Goal: Task Accomplishment & Management: Complete application form

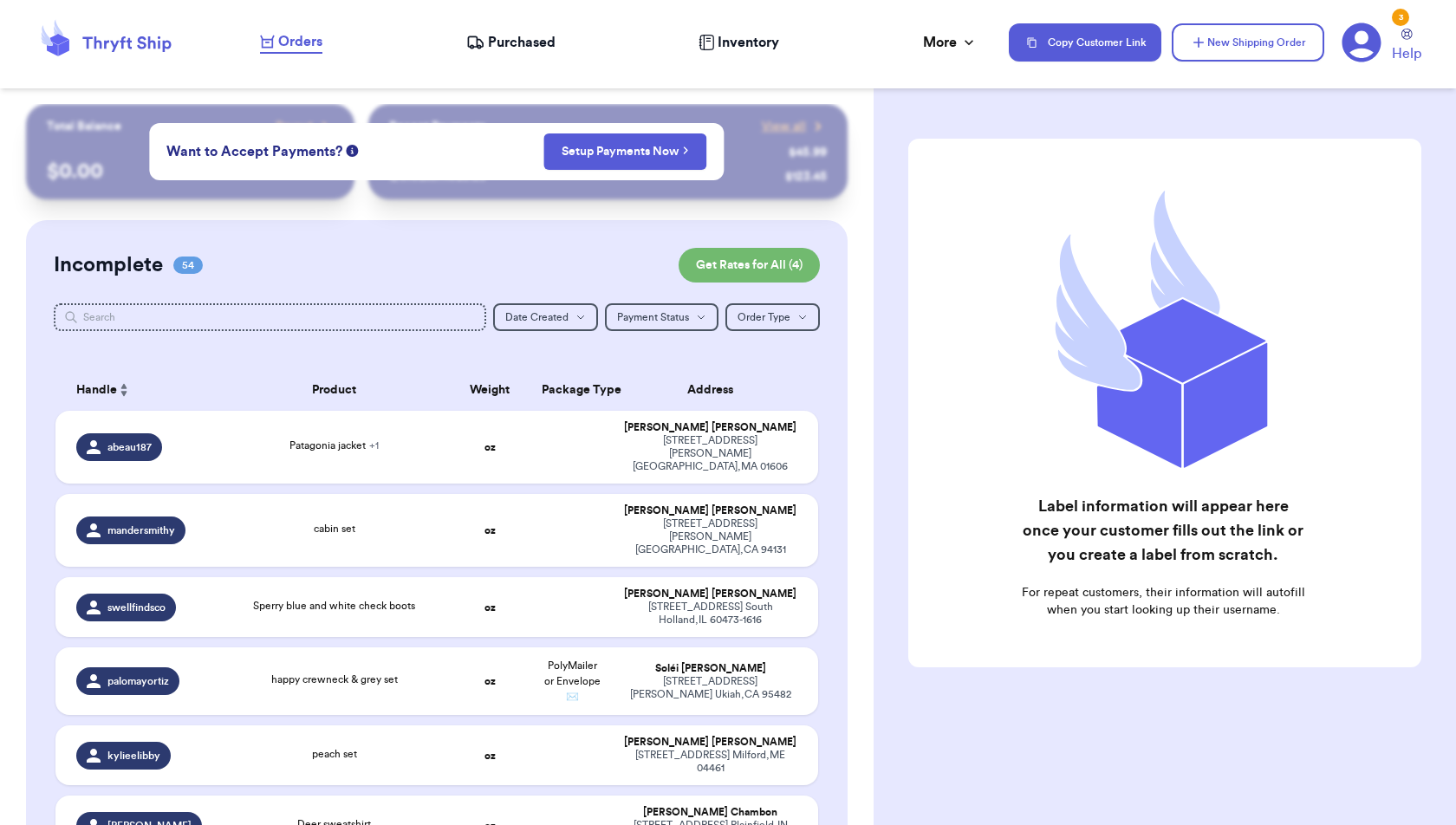
click at [976, 272] on div "Label information will appear here once your customer fills out the link or you…" at bounding box center [1164, 403] width 513 height 529
click at [1245, 40] on button "New Shipping Order" at bounding box center [1247, 42] width 152 height 38
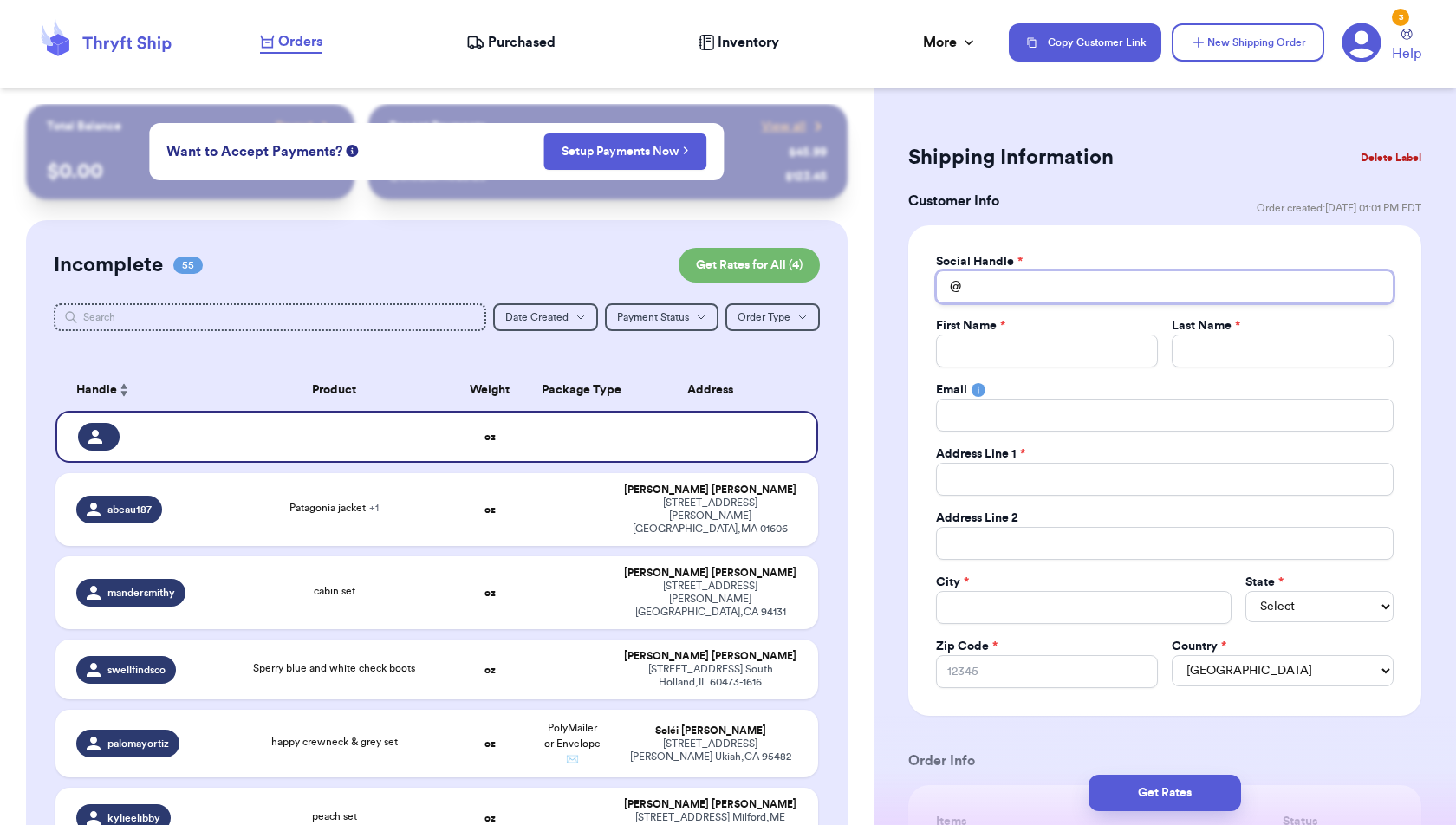
click at [1044, 291] on input "Total Amount Paid" at bounding box center [1165, 286] width 457 height 33
type input "a"
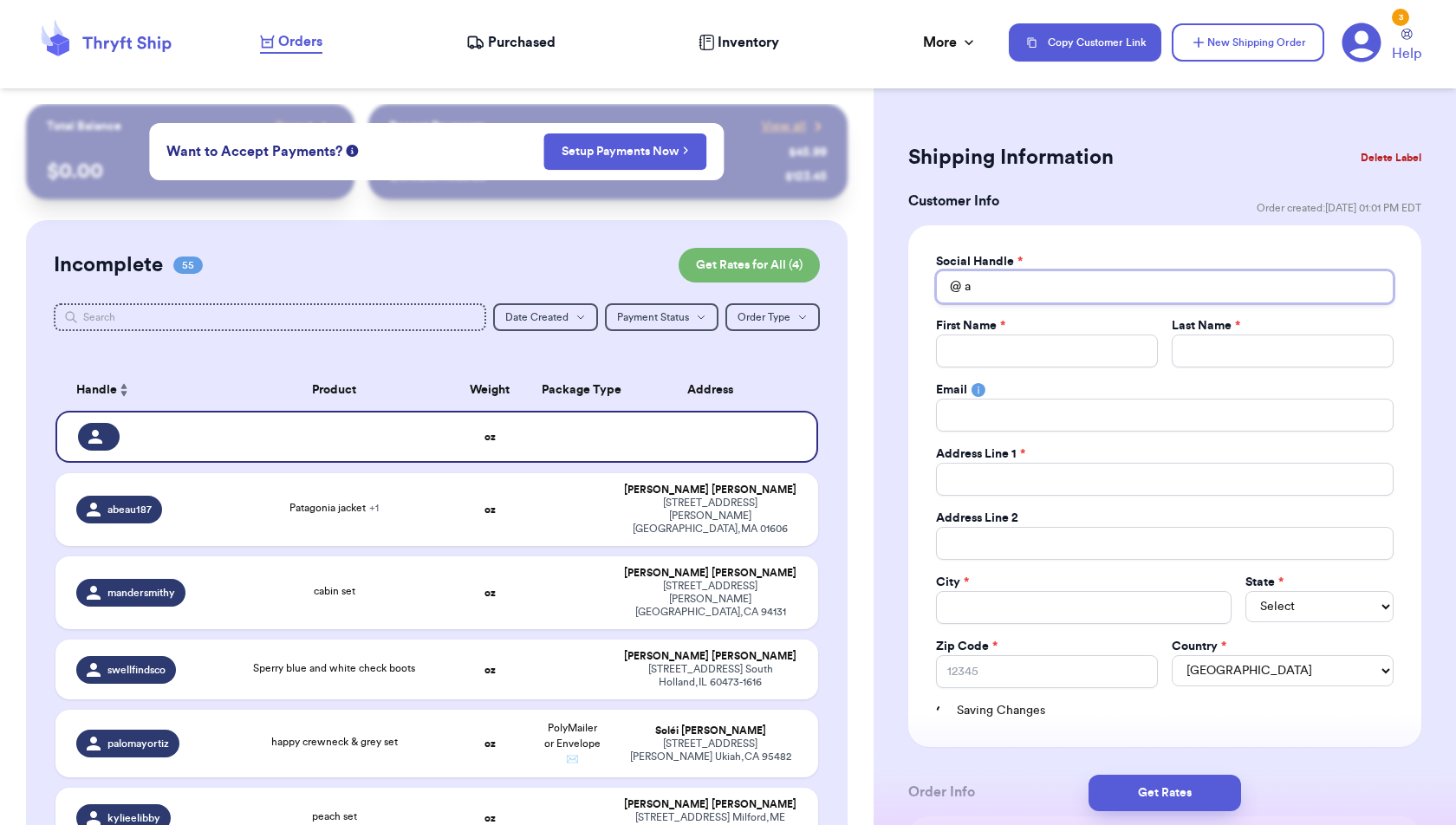
type input "al"
type input "ali"
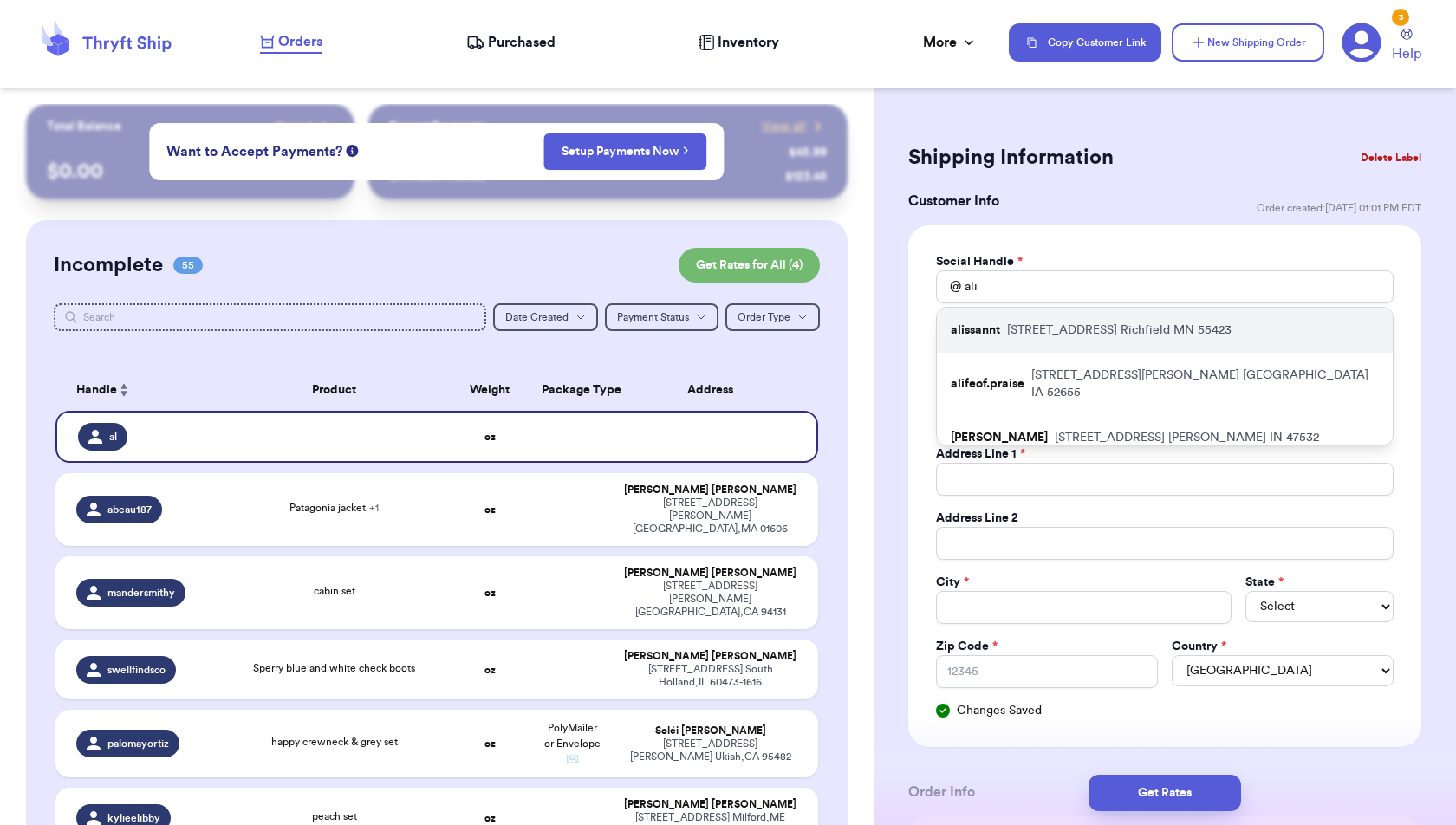
click at [1058, 324] on p "[STREET_ADDRESS]" at bounding box center [1119, 330] width 224 height 18
type input "alissannt"
type input "[PERSON_NAME]"
type input "Hall"
type input "[EMAIL_ADDRESS][DOMAIN_NAME]"
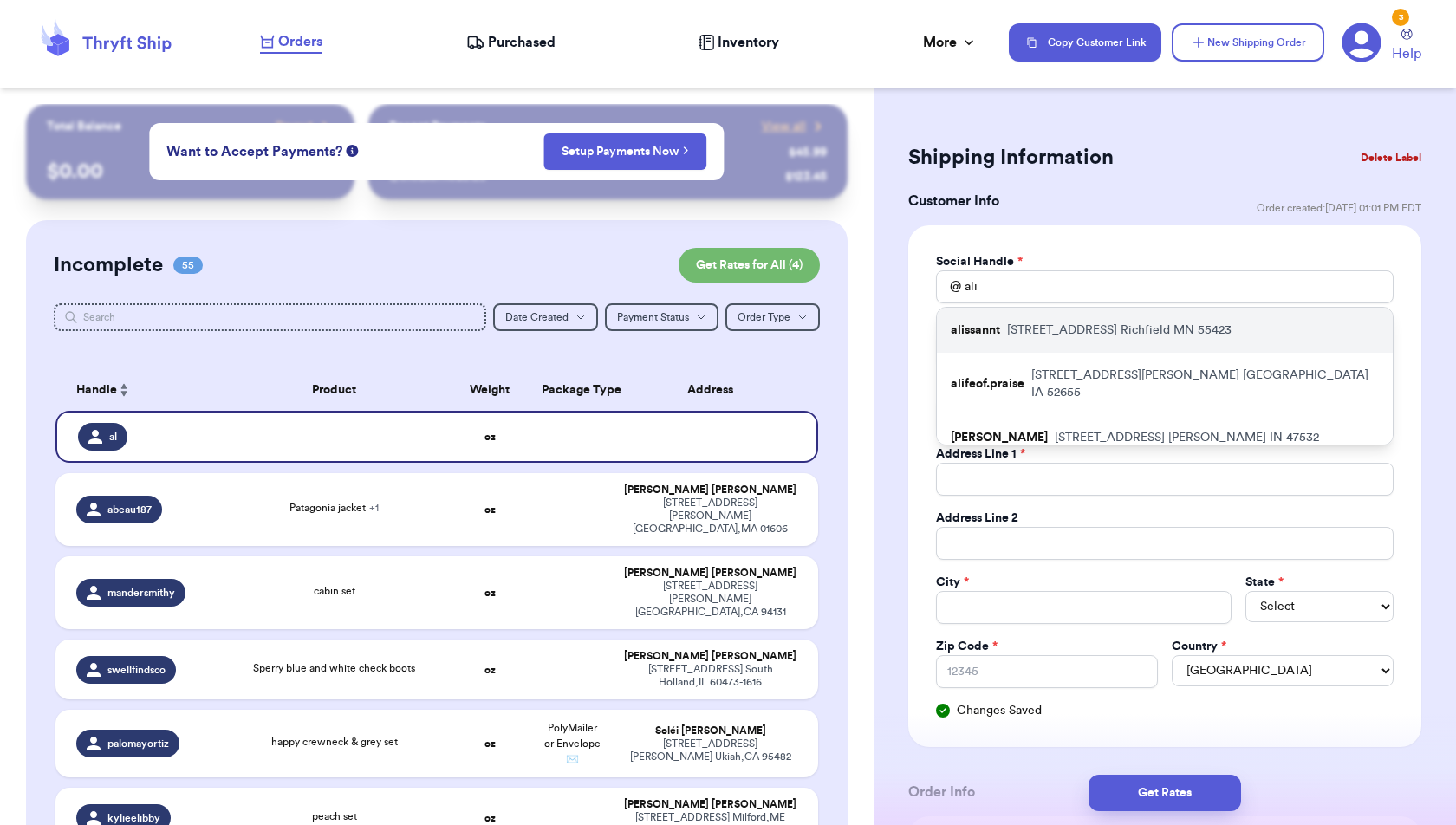
type input "[STREET_ADDRESS]"
type input "Richfield"
select select "MN"
type input "55423"
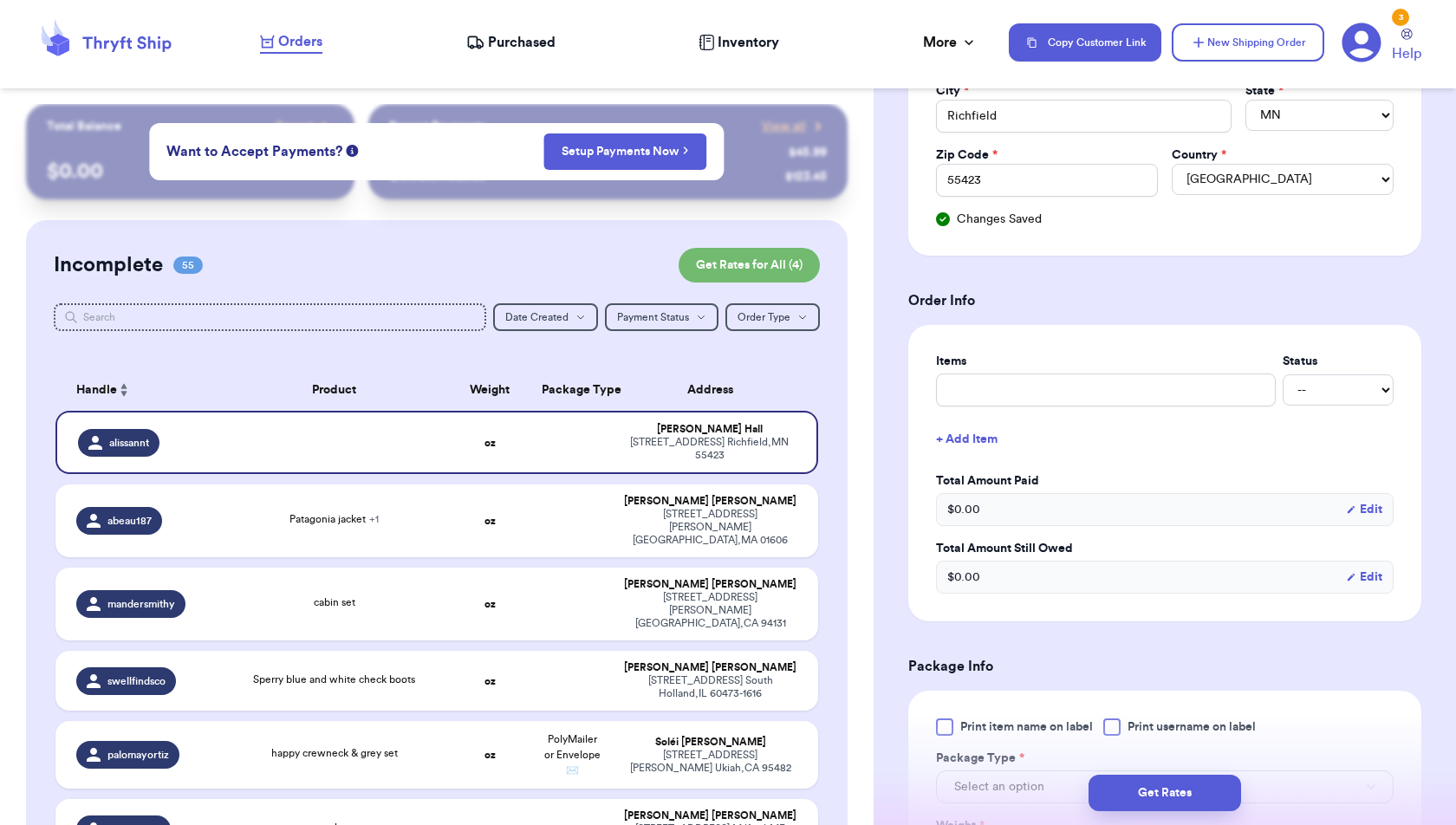
scroll to position [559, 0]
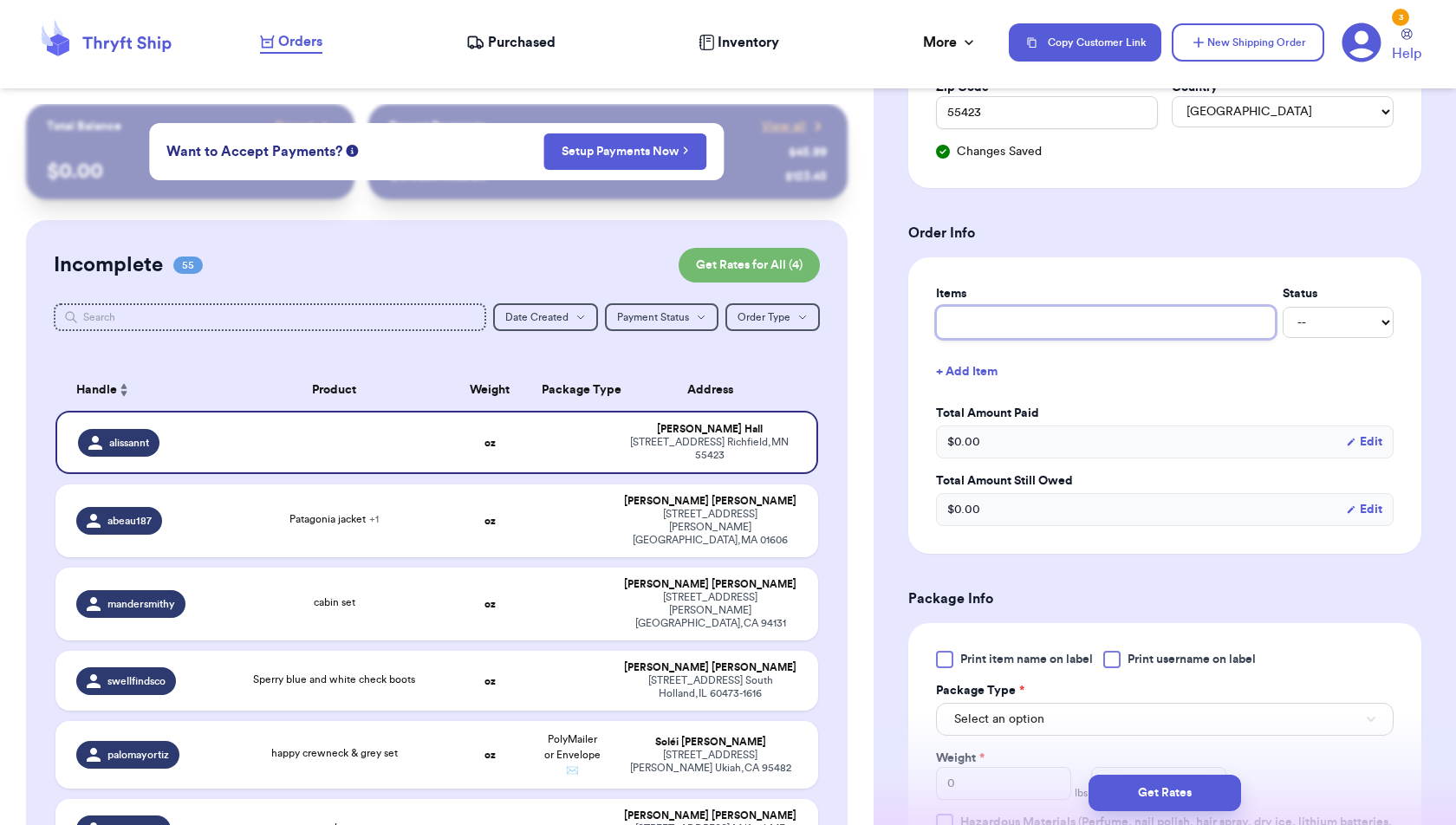
click at [1086, 319] on input "text" at bounding box center [1106, 322] width 340 height 33
type input "G"
type input "Gi"
type input "Gin"
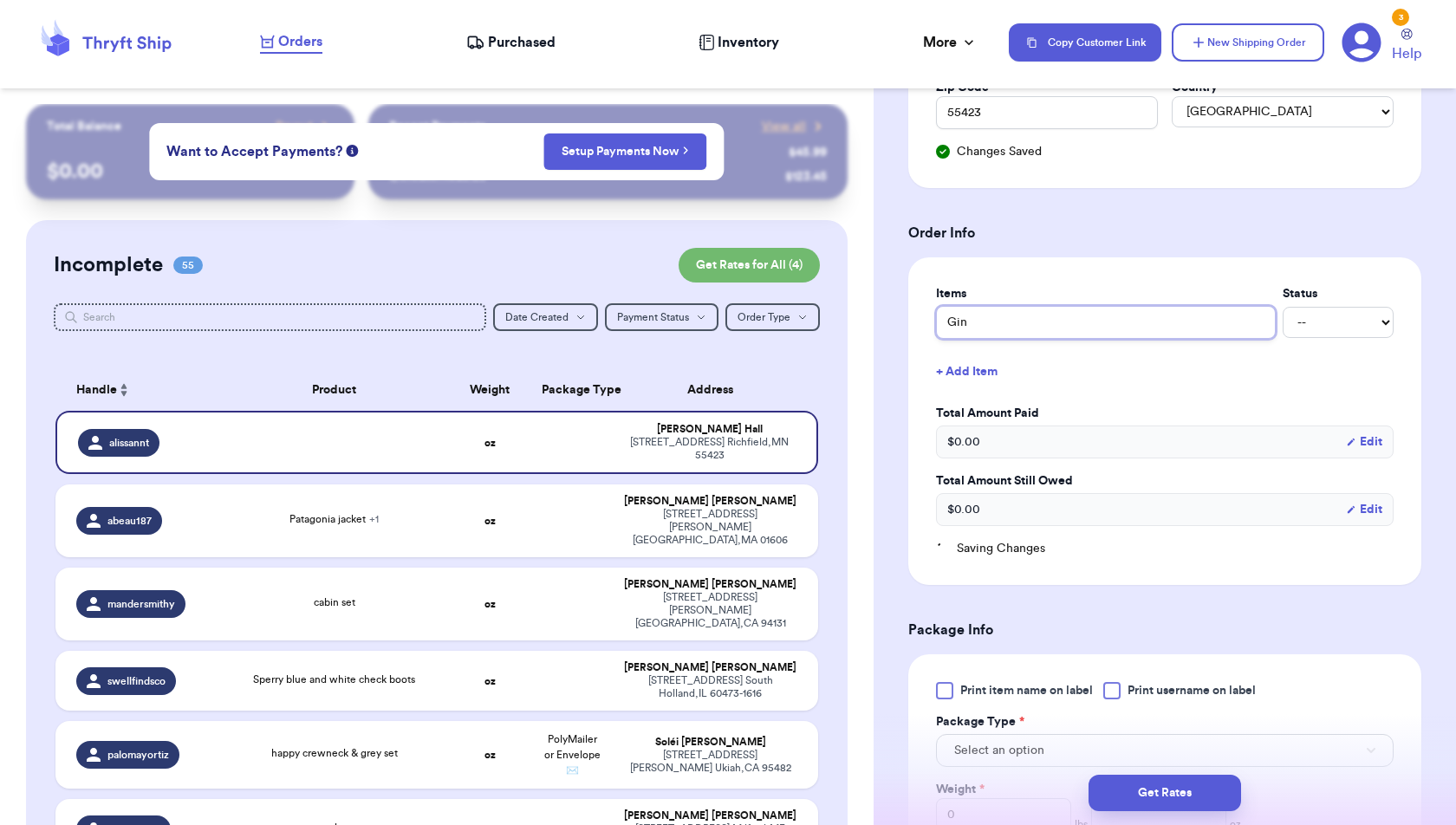
type input "Ging"
type input "Ginge"
type input "Ginger"
type input "Gingerb"
type input "Gingerbr"
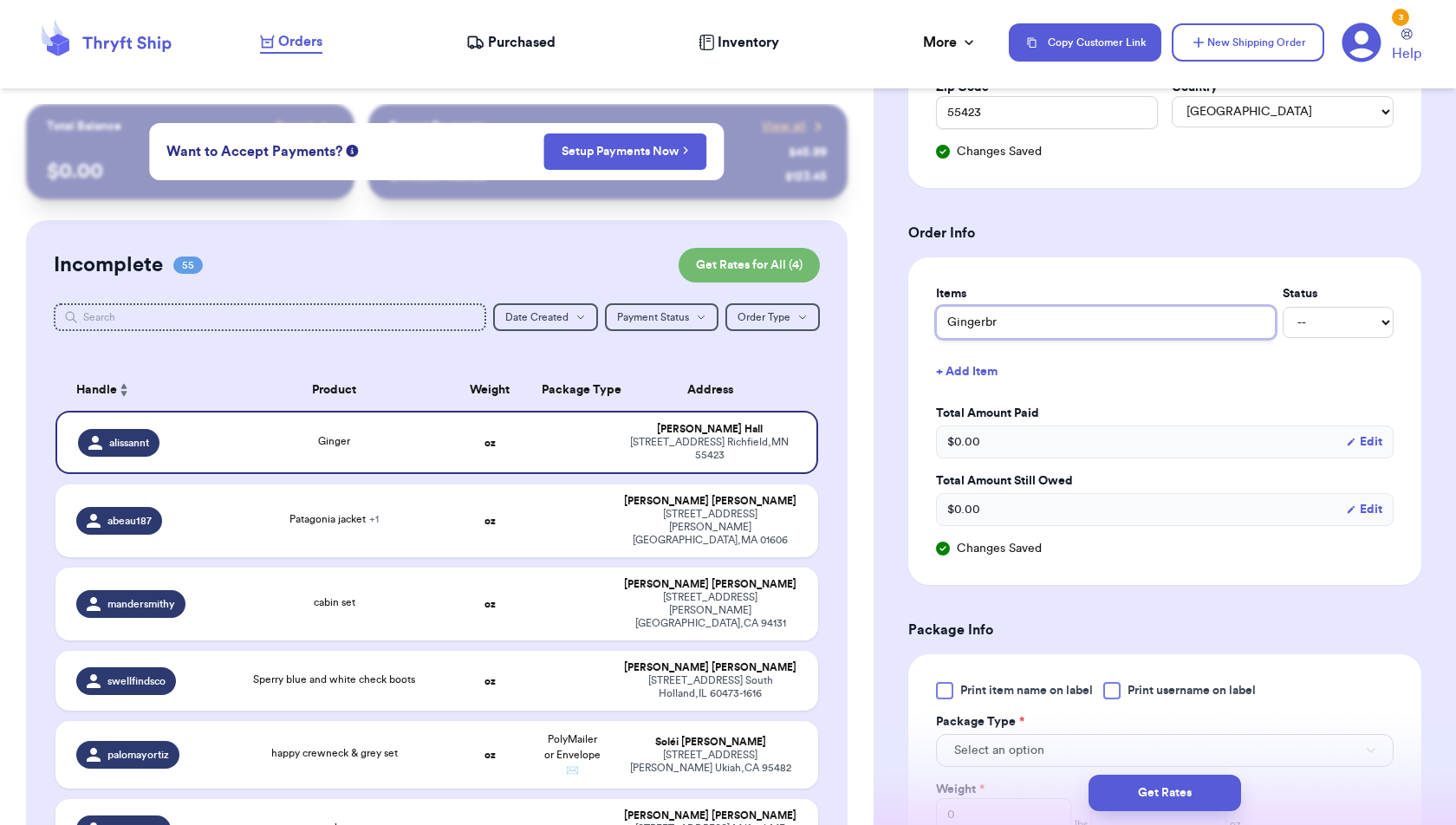
type input "Gingerbre"
type input "Gingerbrea"
type input "Gingerbread"
type input "Gingerbread P"
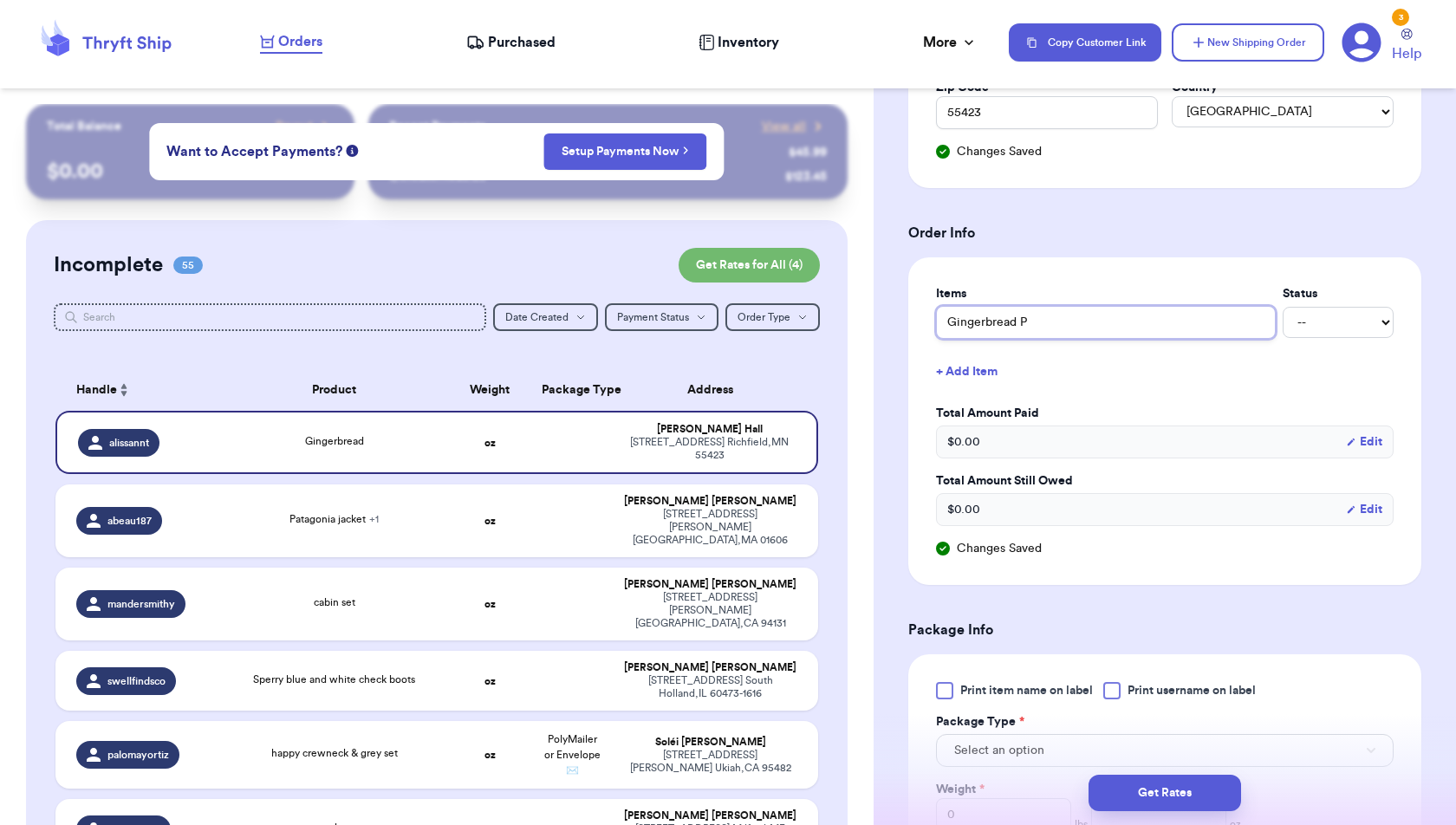
type input "Gingerbread Pa"
type input "Gingerbread Pan"
type input "Gingerbread Pant"
type input "Gingerbread Pants"
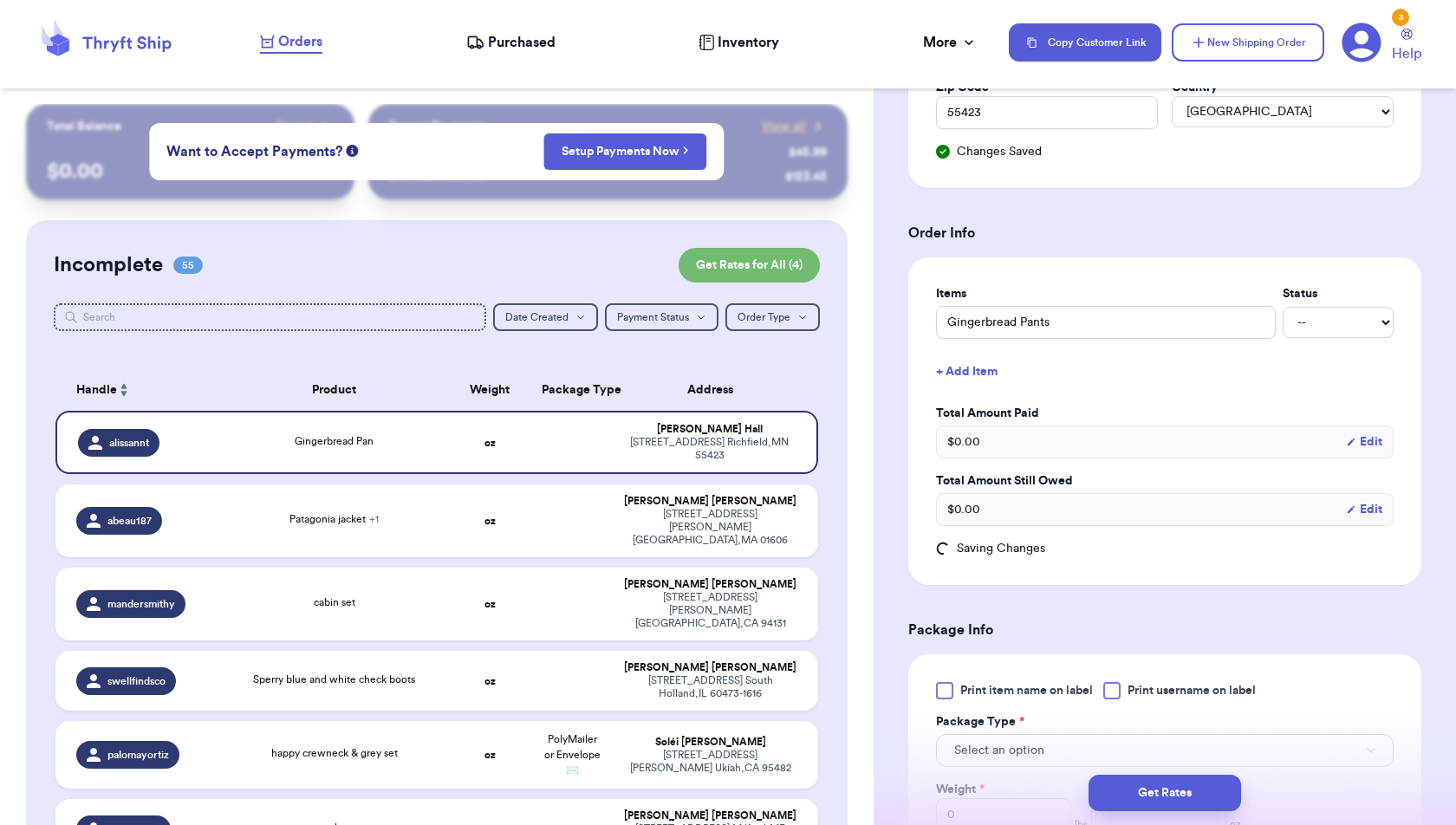
click at [991, 364] on button "+ Add Item" at bounding box center [1165, 371] width 472 height 38
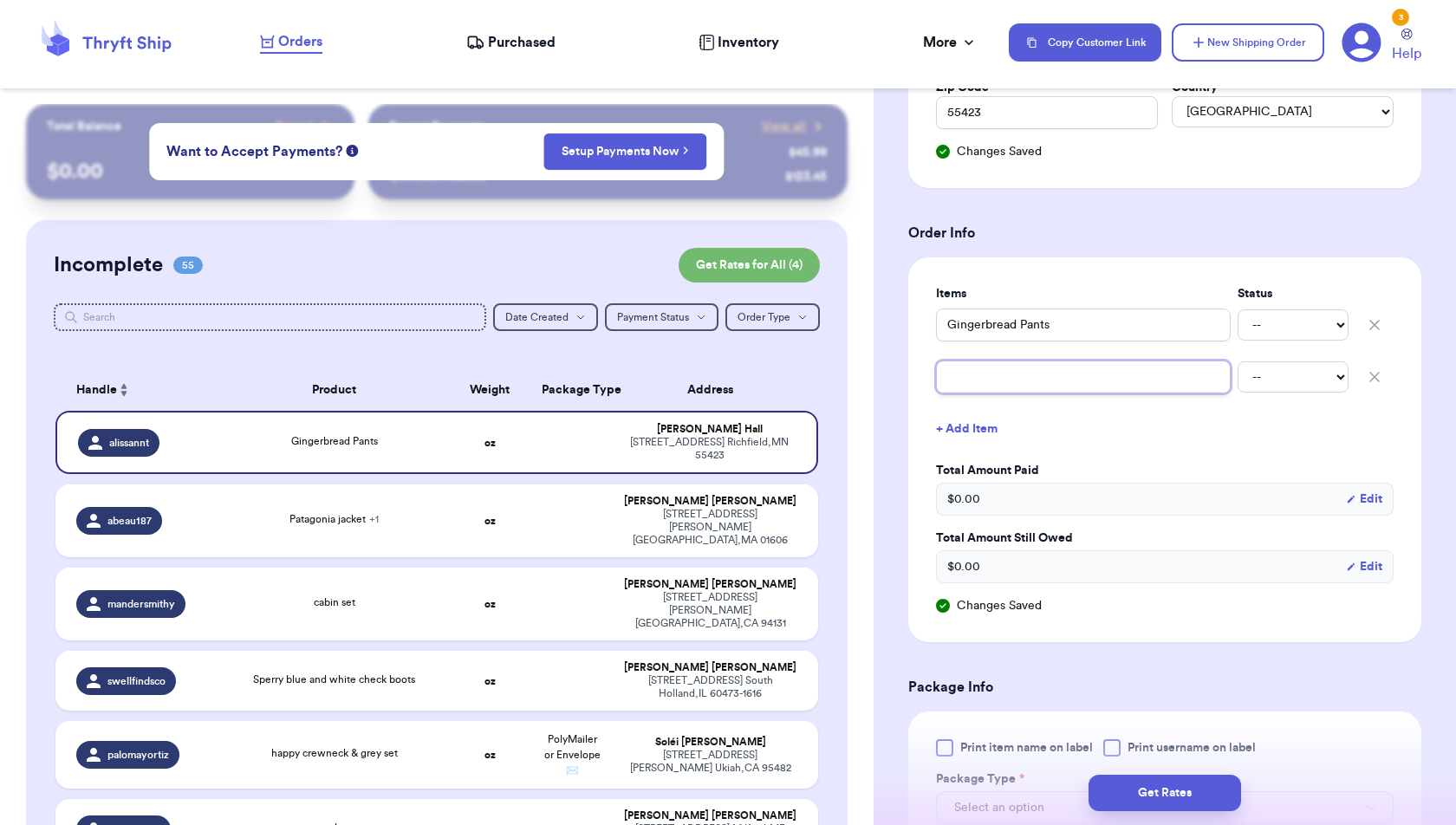
click at [991, 364] on input "text" at bounding box center [1083, 376] width 295 height 33
type input "H"
type input "HA"
type input "HA P"
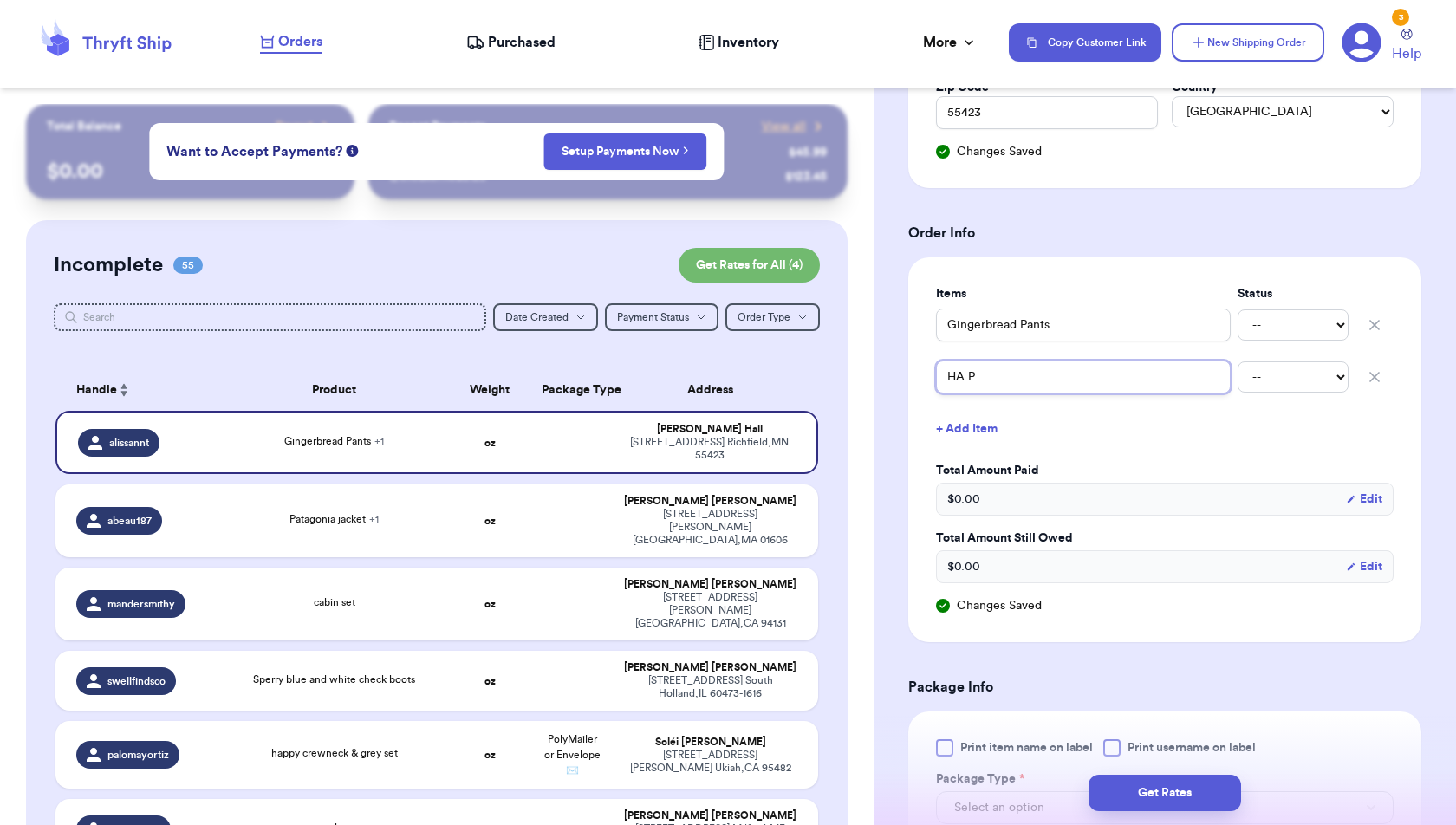
type input "HA Pi"
type input "HA Pin"
type input "HA Pink"
type input "HA Pink C"
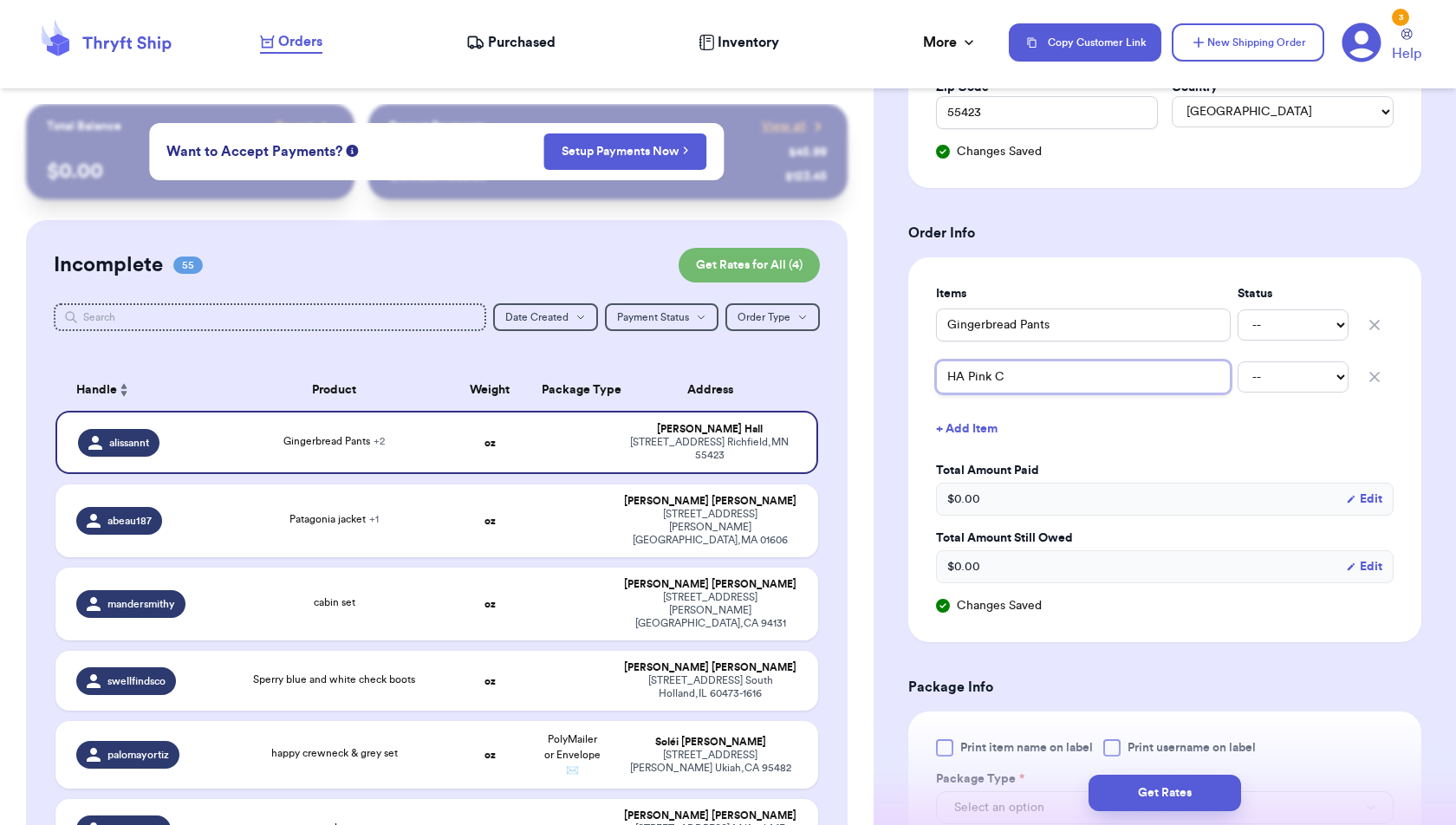
type input "HA Pink Ca"
type input "HA Pink Cat"
type input "HA Pink Cat O"
type input "HA Pink Cat OJ"
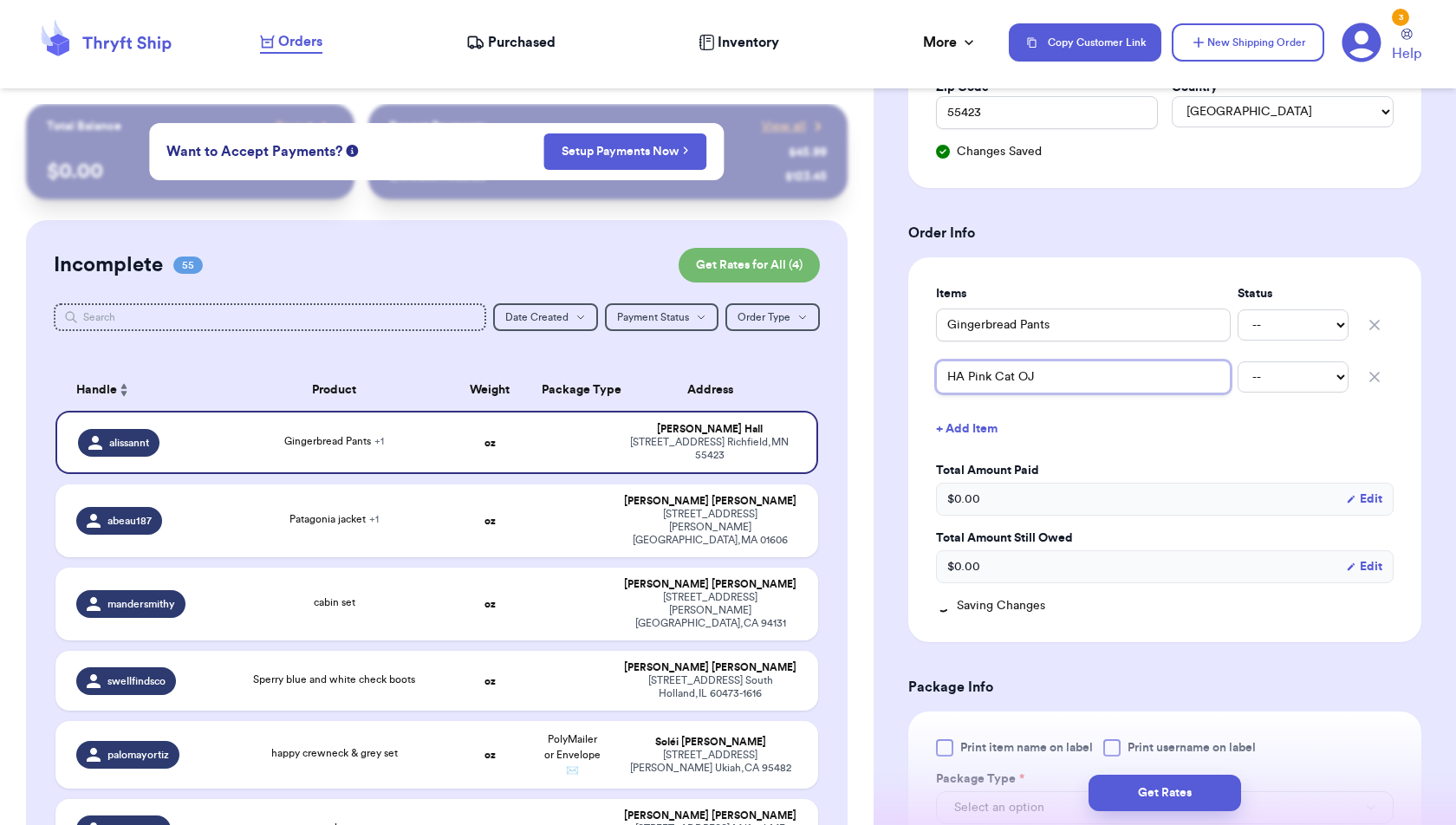
type input "HA Pink Cat OJ"
type input "HA Pink Cat O"
type input "HA Pink Cat"
type input "HA Pink Cat P"
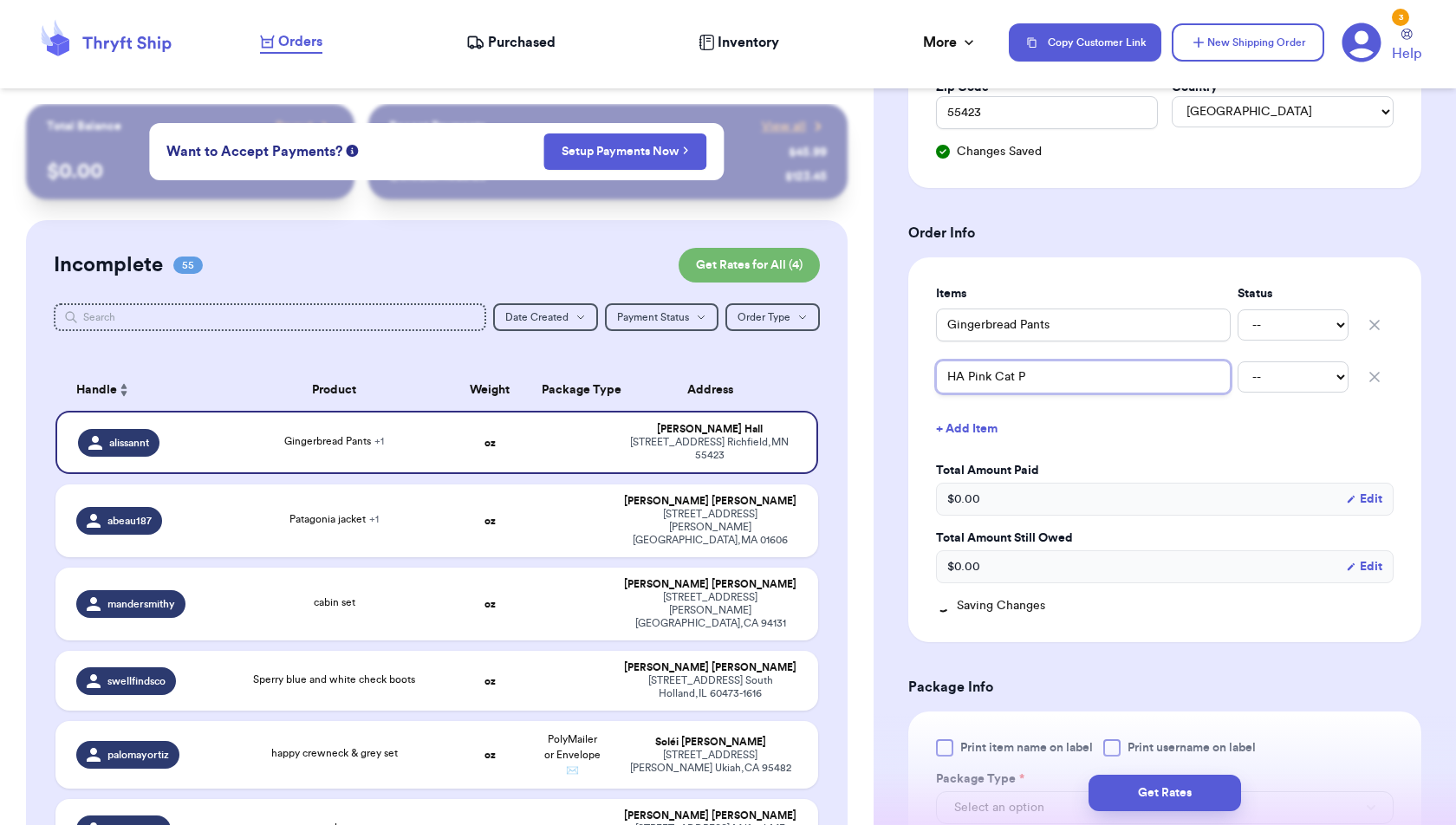
type input "HA Pink Cat Pj"
type input "HA Pink Cat Pj S"
type input "HA Pink Cat Pj Se"
type input "HA Pink Cat Pj Set"
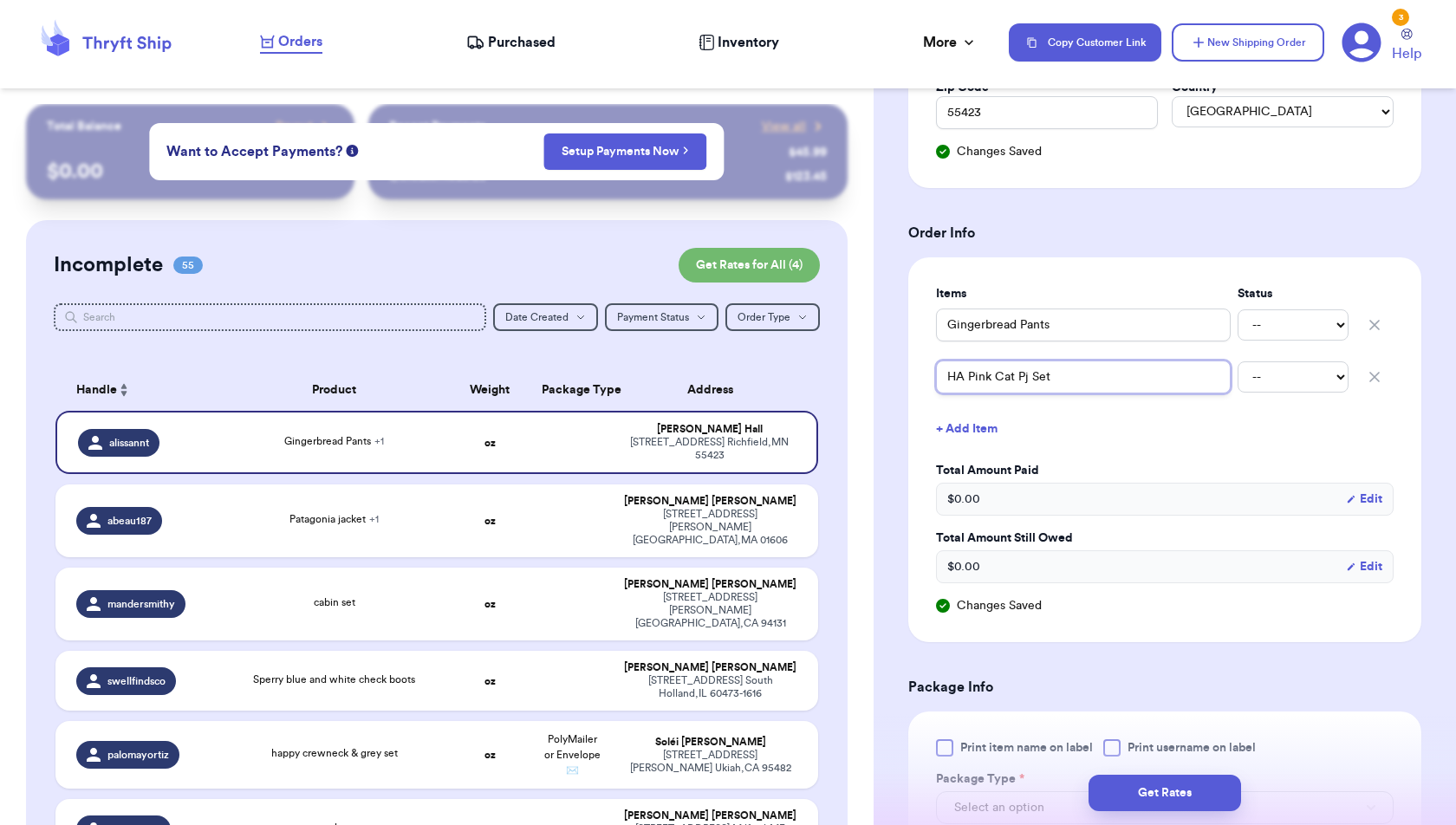
type input "HA Pink Cat Pj Set"
click at [964, 415] on button "+ Add Item" at bounding box center [1165, 428] width 472 height 38
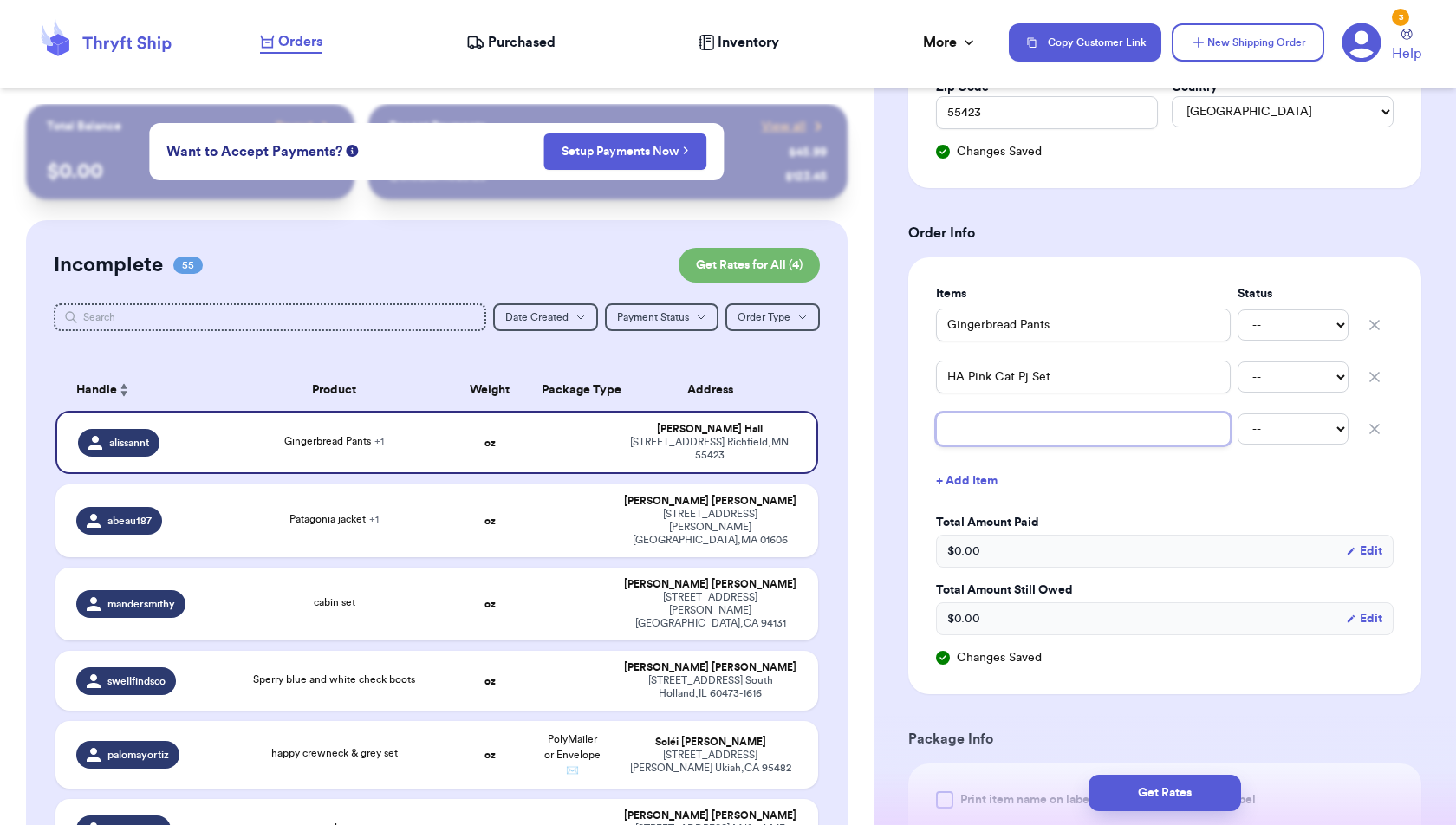
click at [969, 433] on input "text" at bounding box center [1083, 428] width 295 height 33
type input "P"
type input "Pr"
type input "Pri"
type input "Prim"
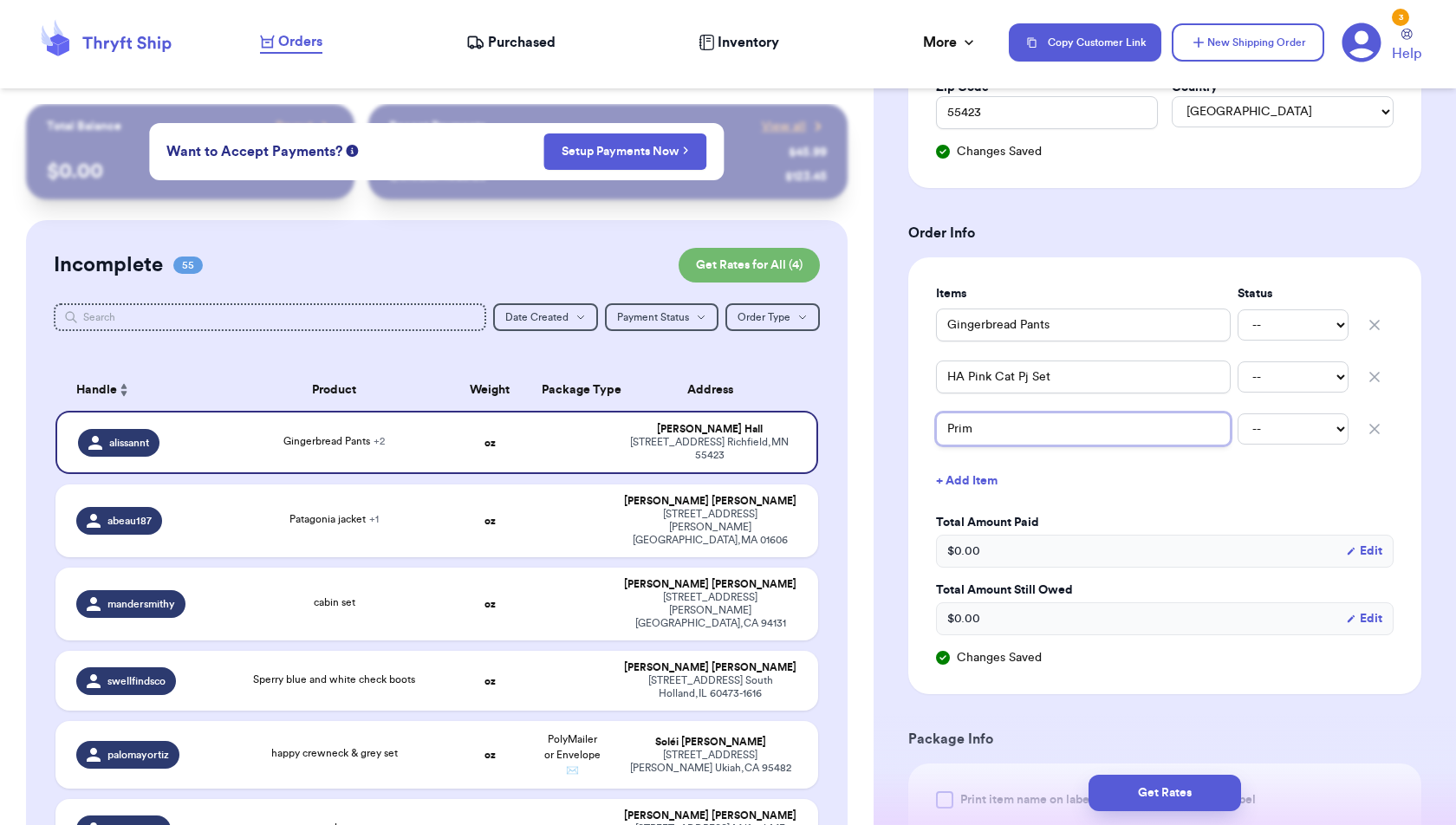
type input "Prima"
type input "Primar"
type input "Primary"
type input "Primary C"
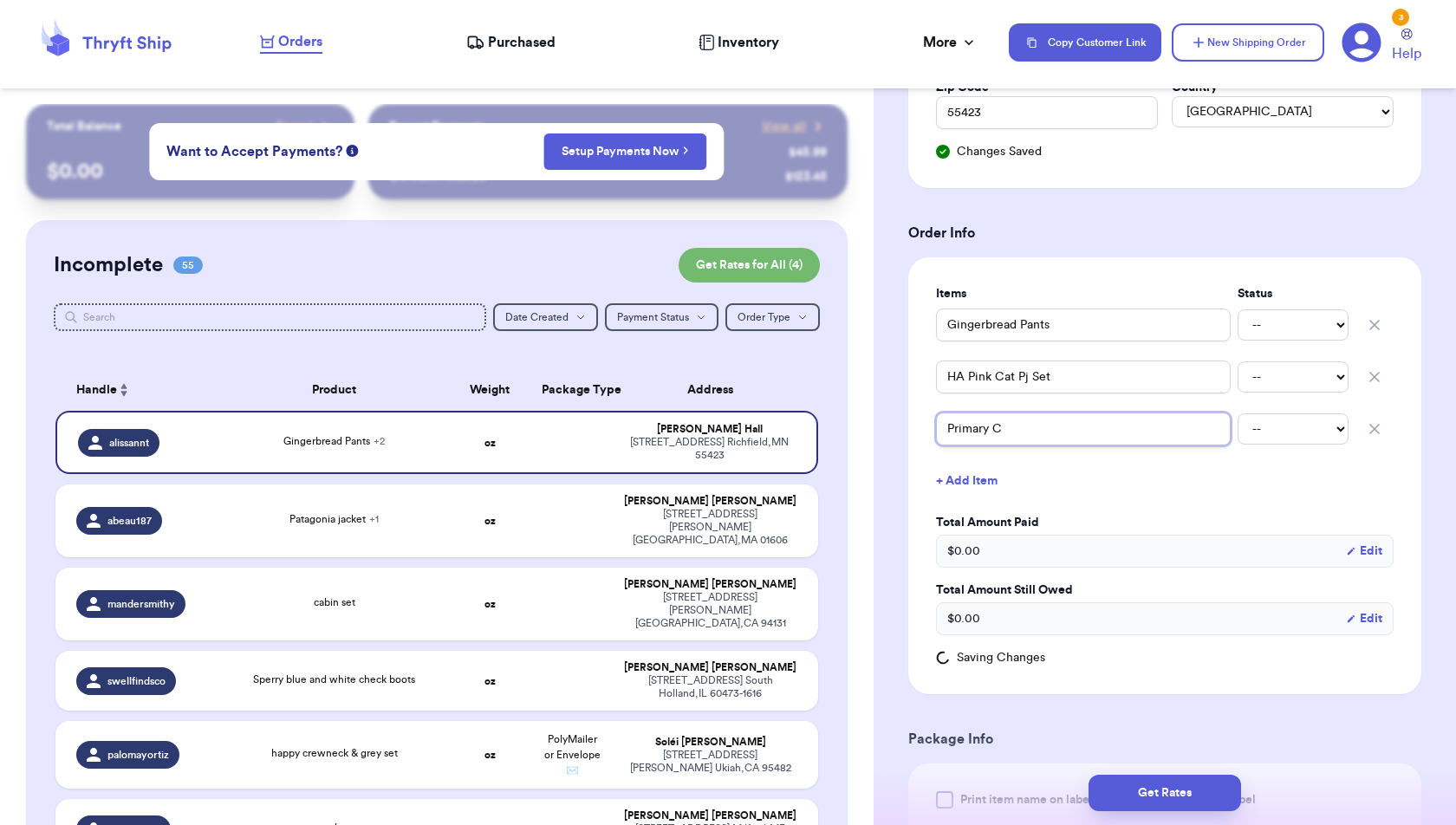
type input "Primary Co"
type input "Primary Col"
type input "Primary Colo"
type input "Primary Color"
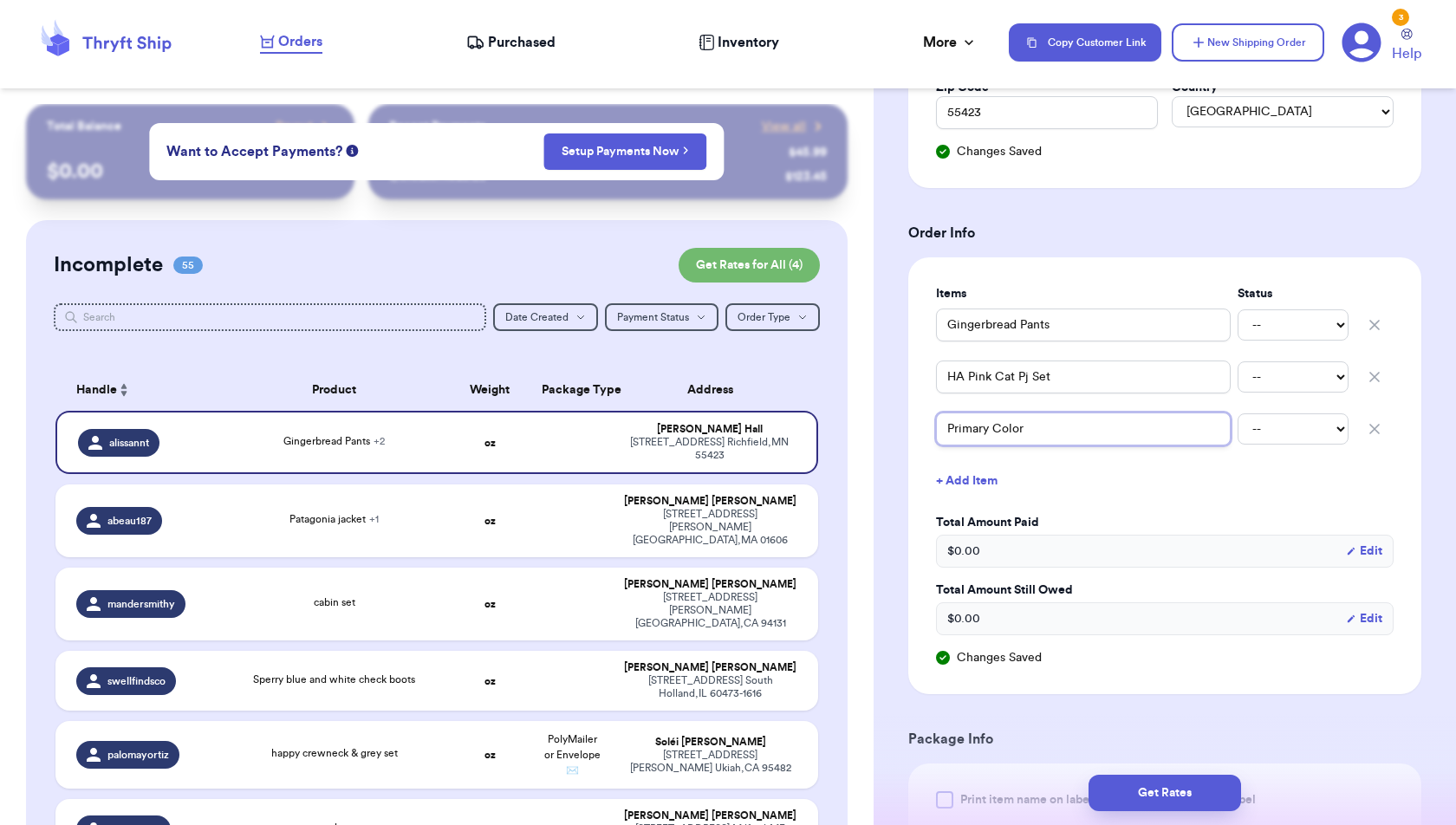
type input "Primary Color S"
type input "Primary Color Sm"
type input "Primary Color Smi"
type input "Primary Color Smil"
type input "Primary Color Smile"
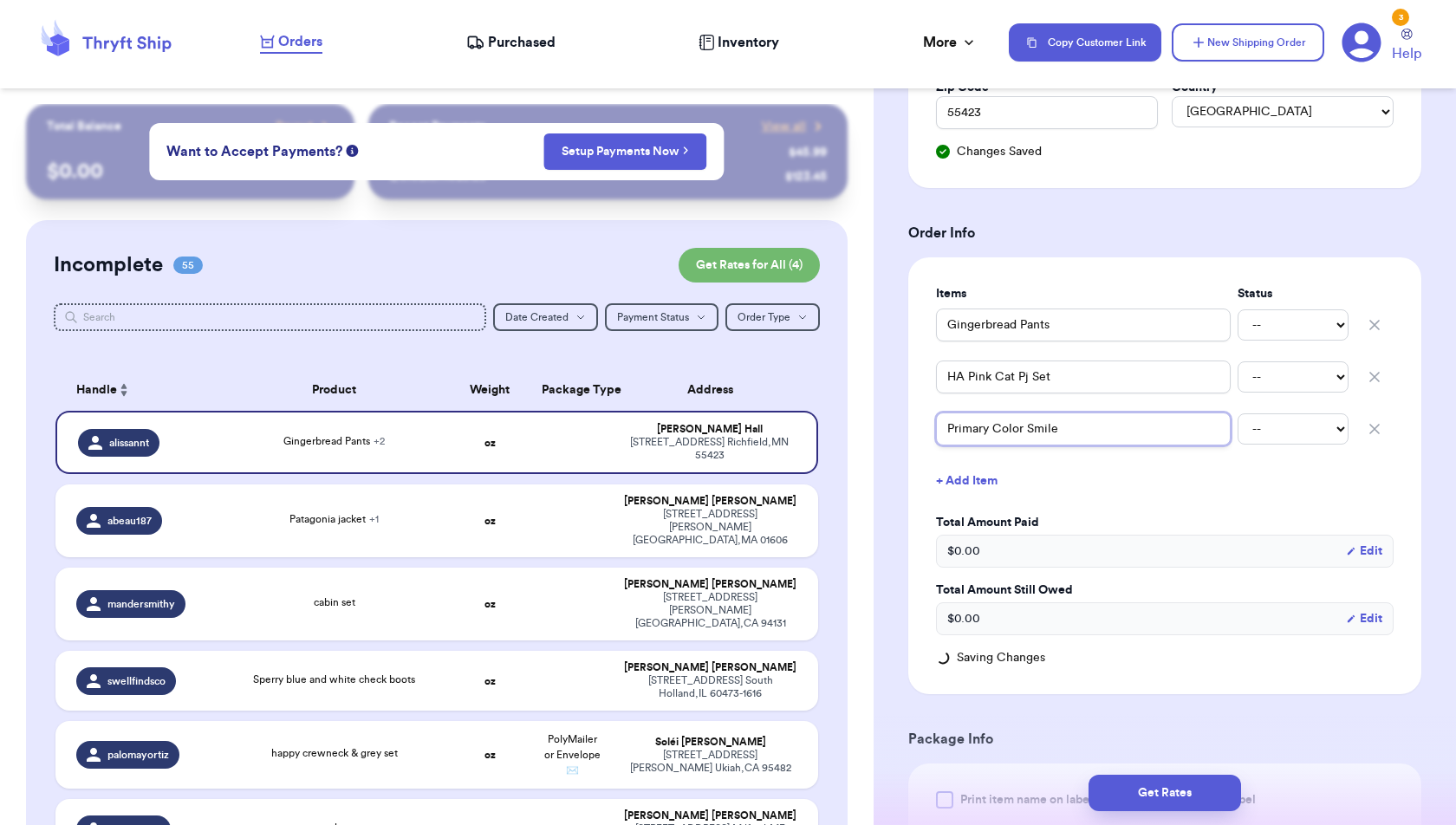
type input "Primary Color Smile"
type input "Primary Color Smile F"
type input "Primary Color Smile Fa"
type input "Primary Color Smile Fac"
type input "Primary Color Smile Face"
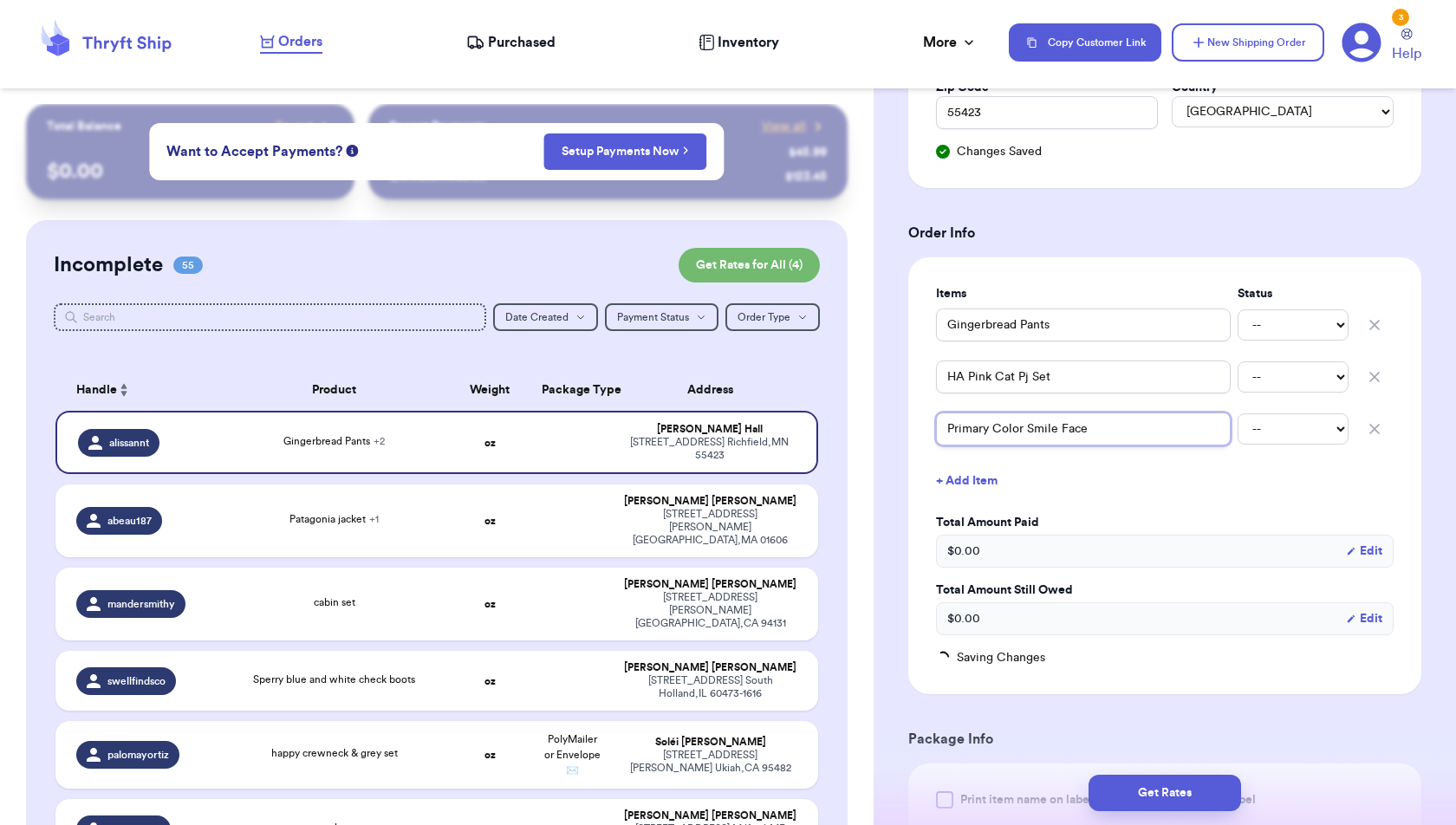
type input "Primary Color Smile Face"
type input "Primary Color Smile Face S"
type input "Primary Color Smile Face Sw"
type input "Primary Color Smile Face Swe"
type input "Primary Color Smile Face Swea"
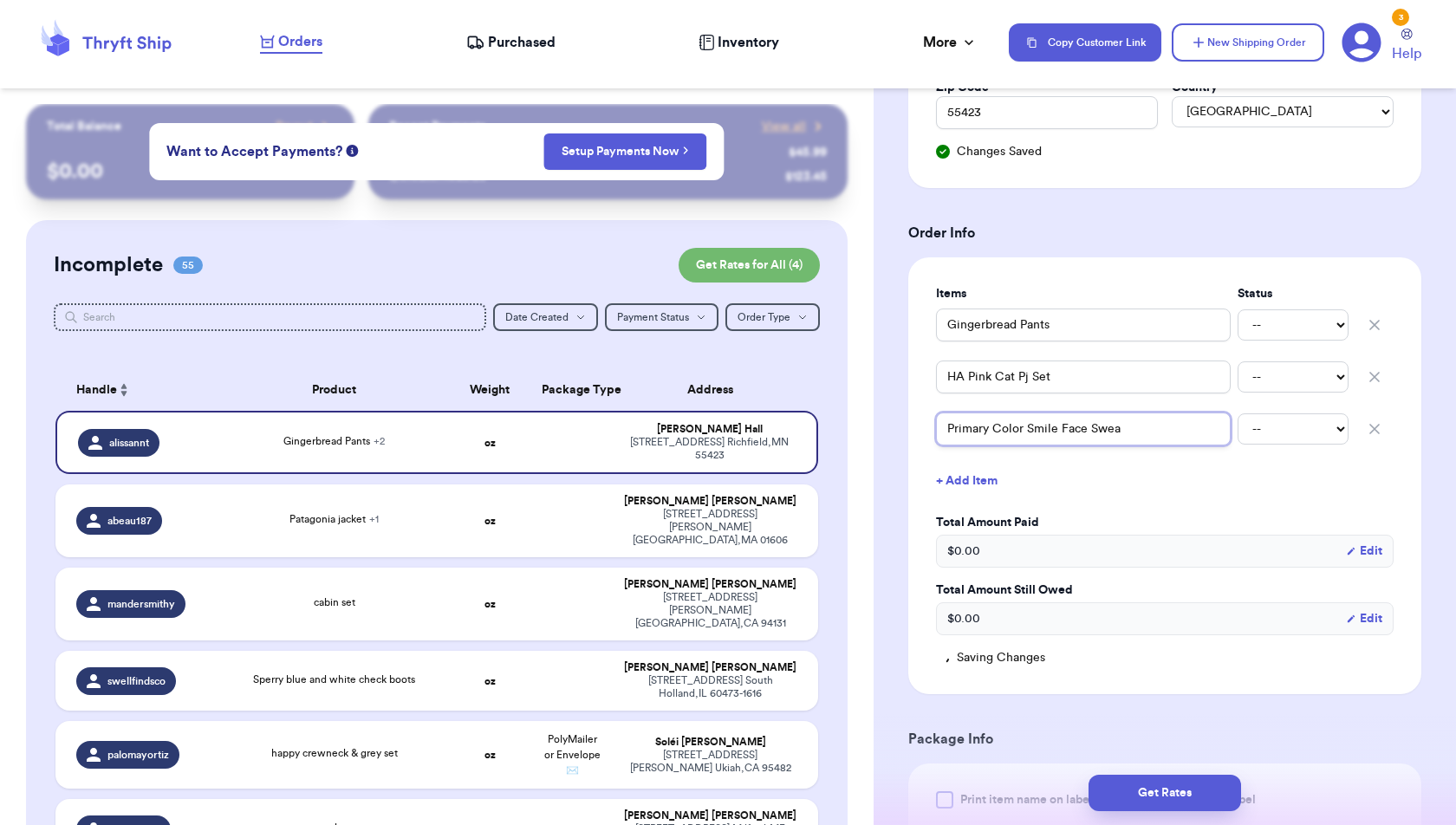
type input "Primary Color Smile Face Sweat"
type input "Primary Color Smile Face Sweatp"
type input "Primary Color Smile Face Sweatpa"
type input "Primary Color Smile Face Sweatpan"
type input "Primary Color Smile Face Sweatpant"
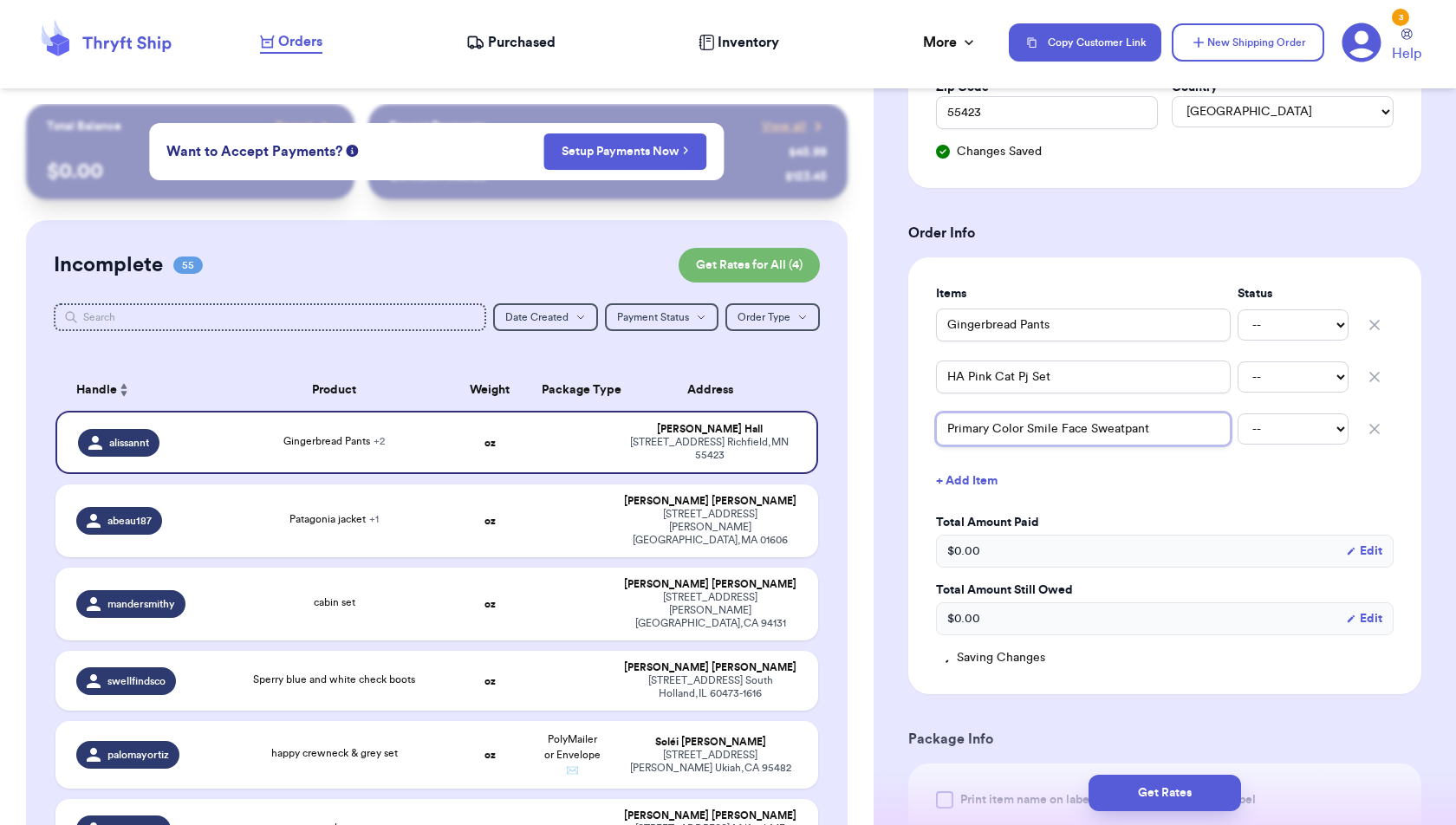
type input "Primary Color Smile Face Sweatpants"
click at [993, 479] on button "+ Add Item" at bounding box center [1165, 480] width 472 height 38
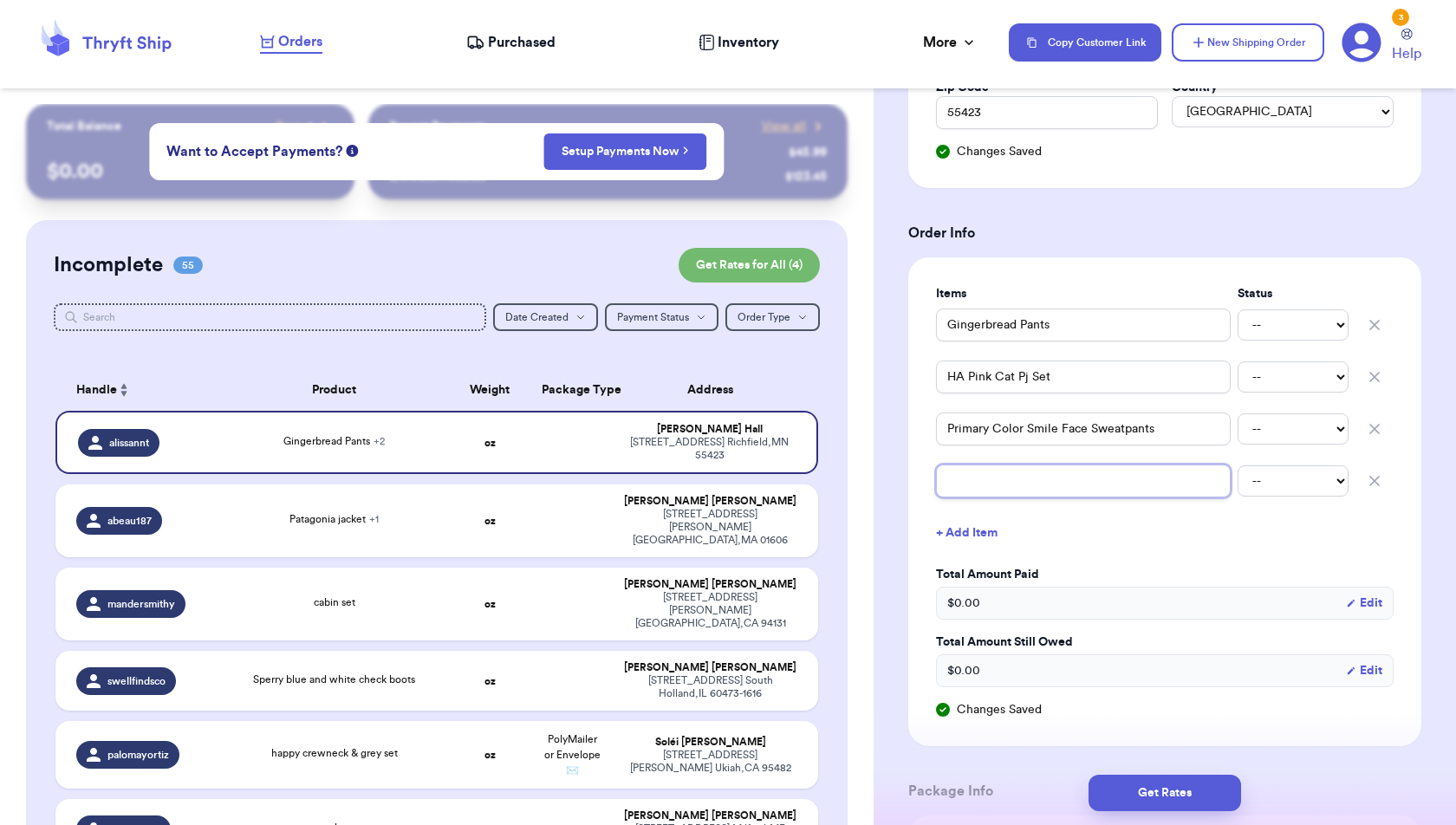
click at [995, 489] on input "text" at bounding box center [1083, 480] width 295 height 33
type input "G"
type input "Gi"
type input "Gif"
type input "Gift"
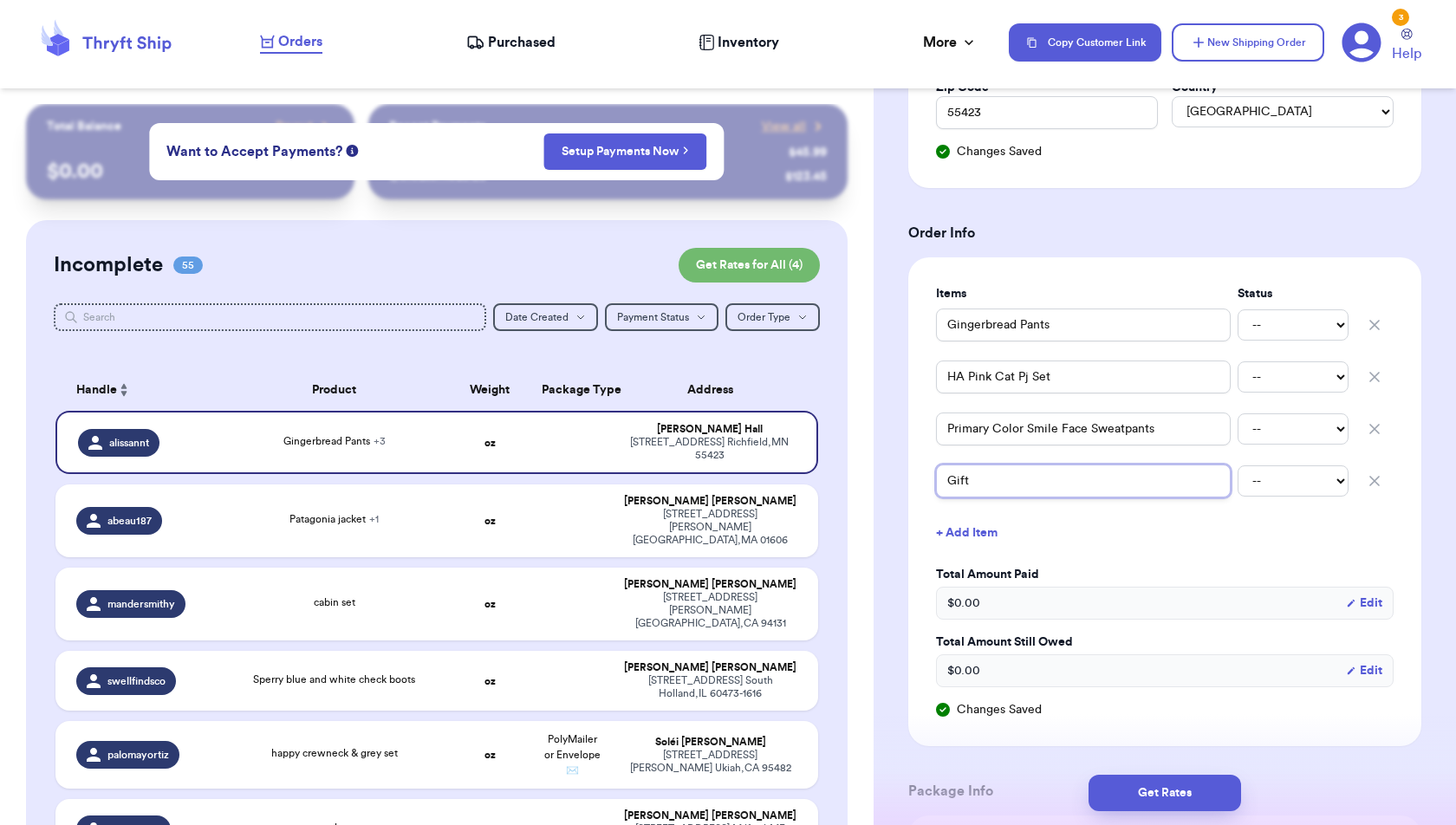
type input "Gifte"
type input "Gifted"
type input "Gifted w"
type input "Gifted we"
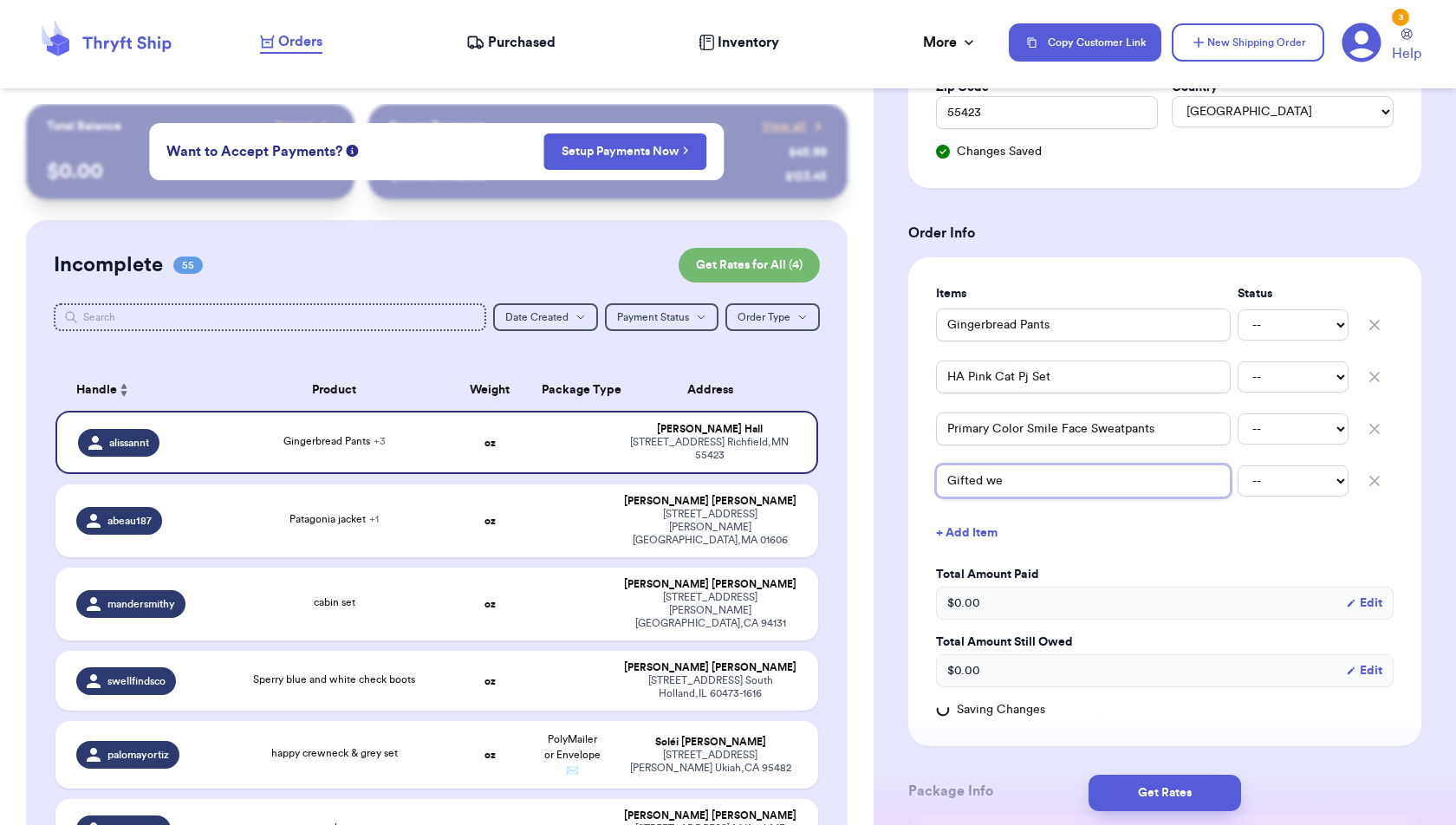
type input "Gifted wei"
type input "Gifted [PERSON_NAME]"
type input "Gifted weing"
type input "Gifted weinge"
click at [959, 524] on button "+ Add Item" at bounding box center [1165, 532] width 472 height 38
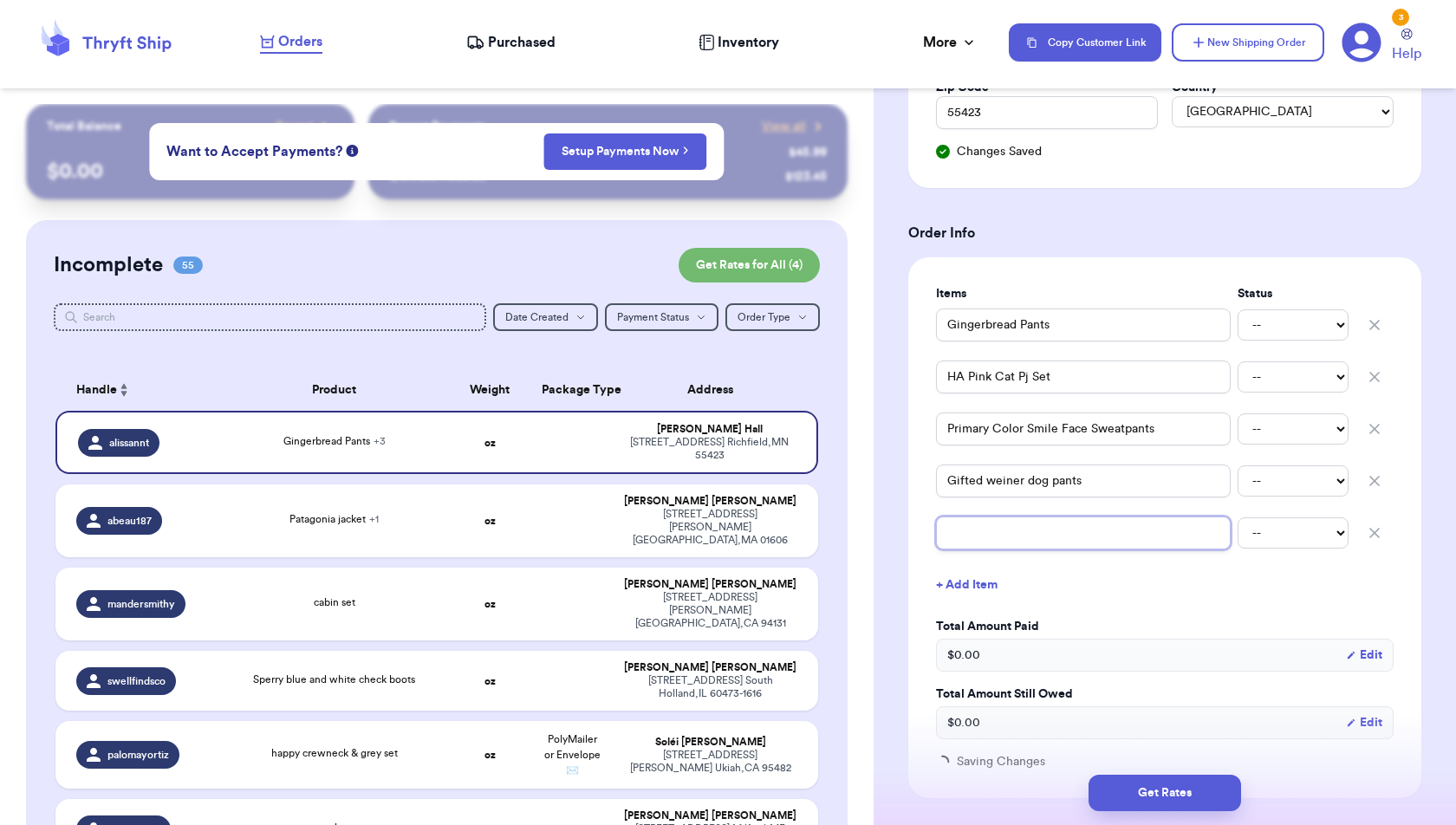
click at [959, 524] on input "text" at bounding box center [1083, 532] width 295 height 33
click at [1179, 795] on button "Get Rates" at bounding box center [1164, 792] width 152 height 36
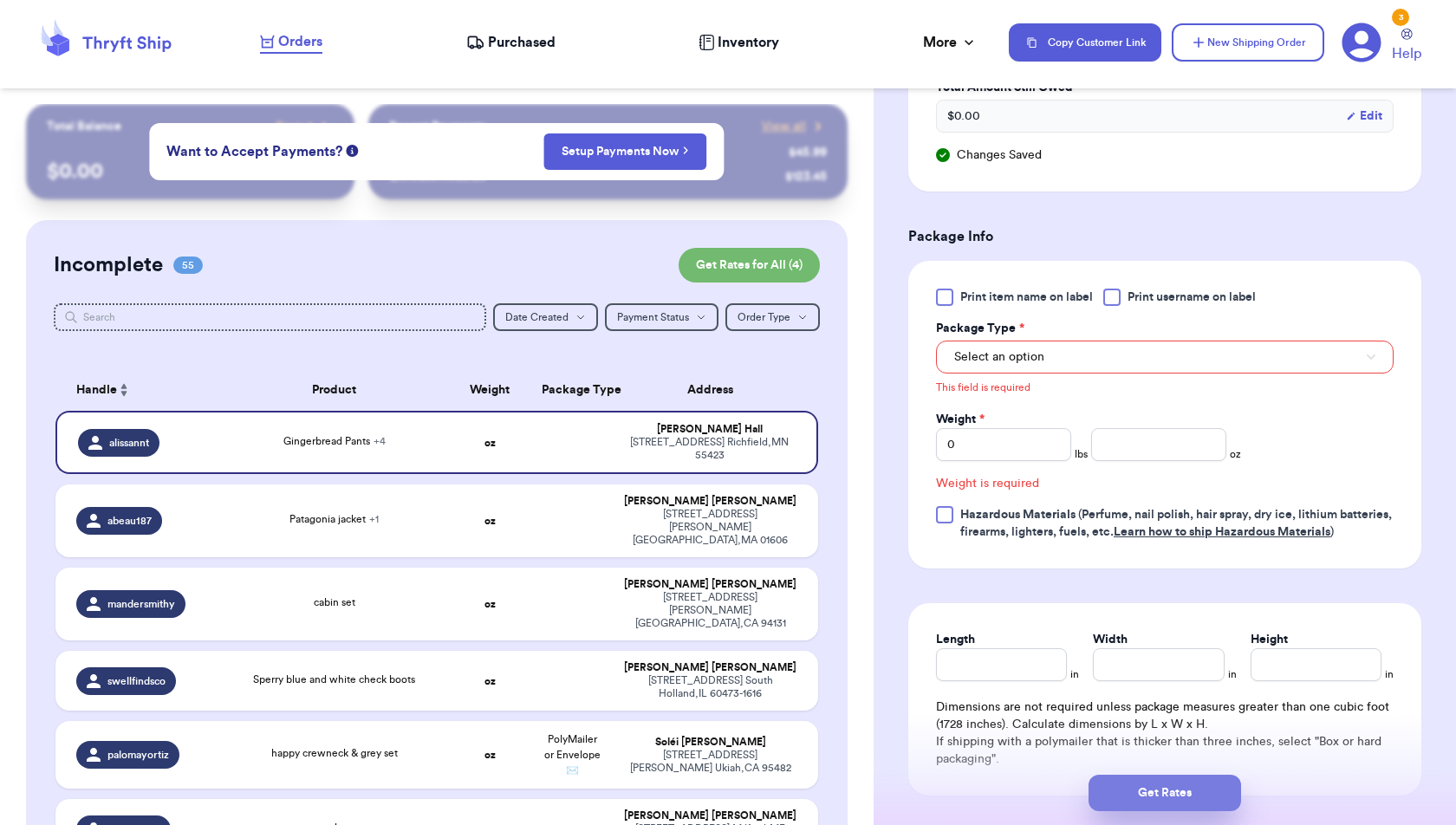
scroll to position [880, 0]
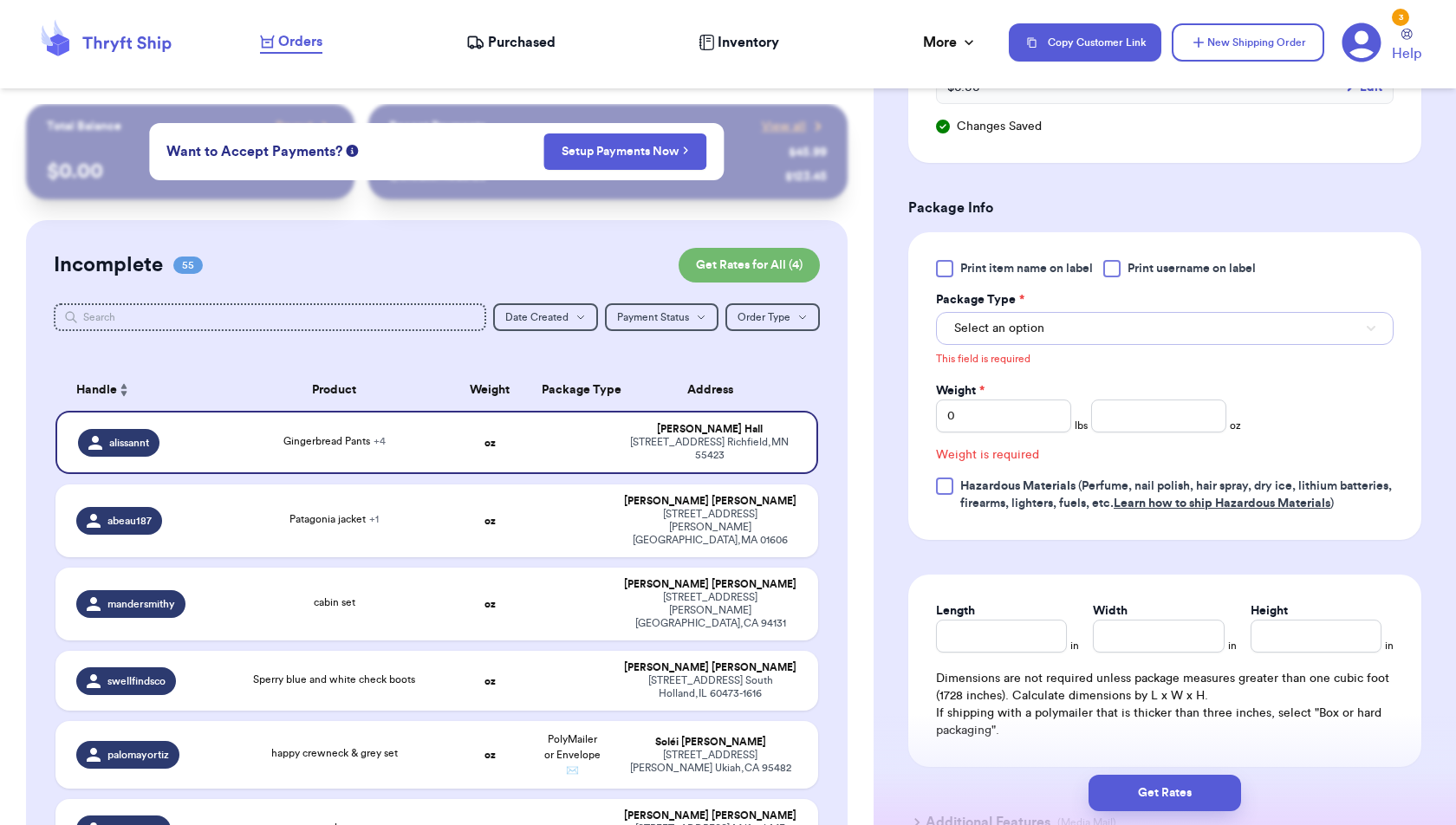
click at [1136, 329] on button "Select an option" at bounding box center [1165, 328] width 457 height 33
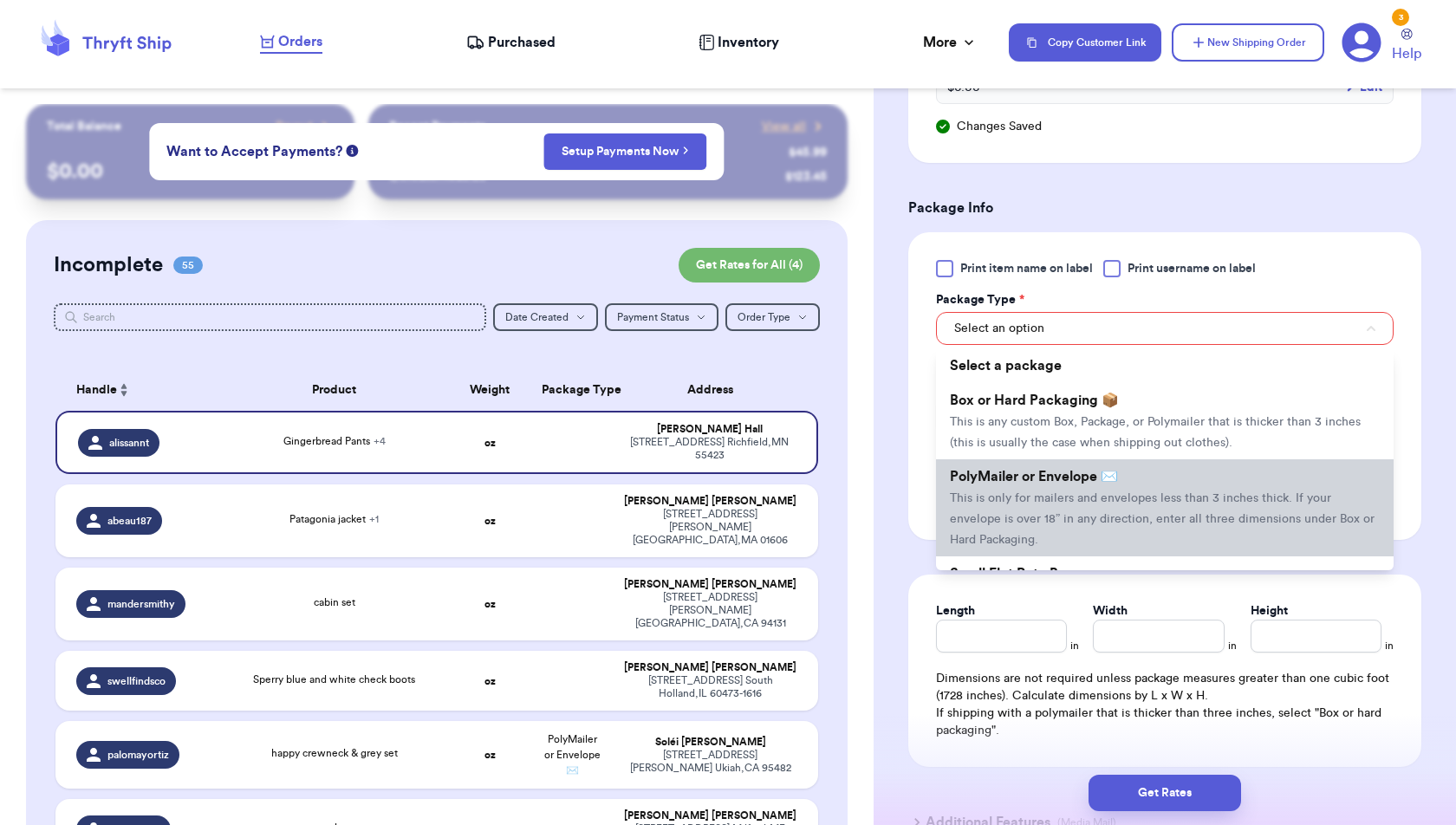
click at [1135, 477] on li "PolyMailer or Envelope ✉️ This is only for mailers and envelopes less than 3 in…" at bounding box center [1165, 507] width 457 height 97
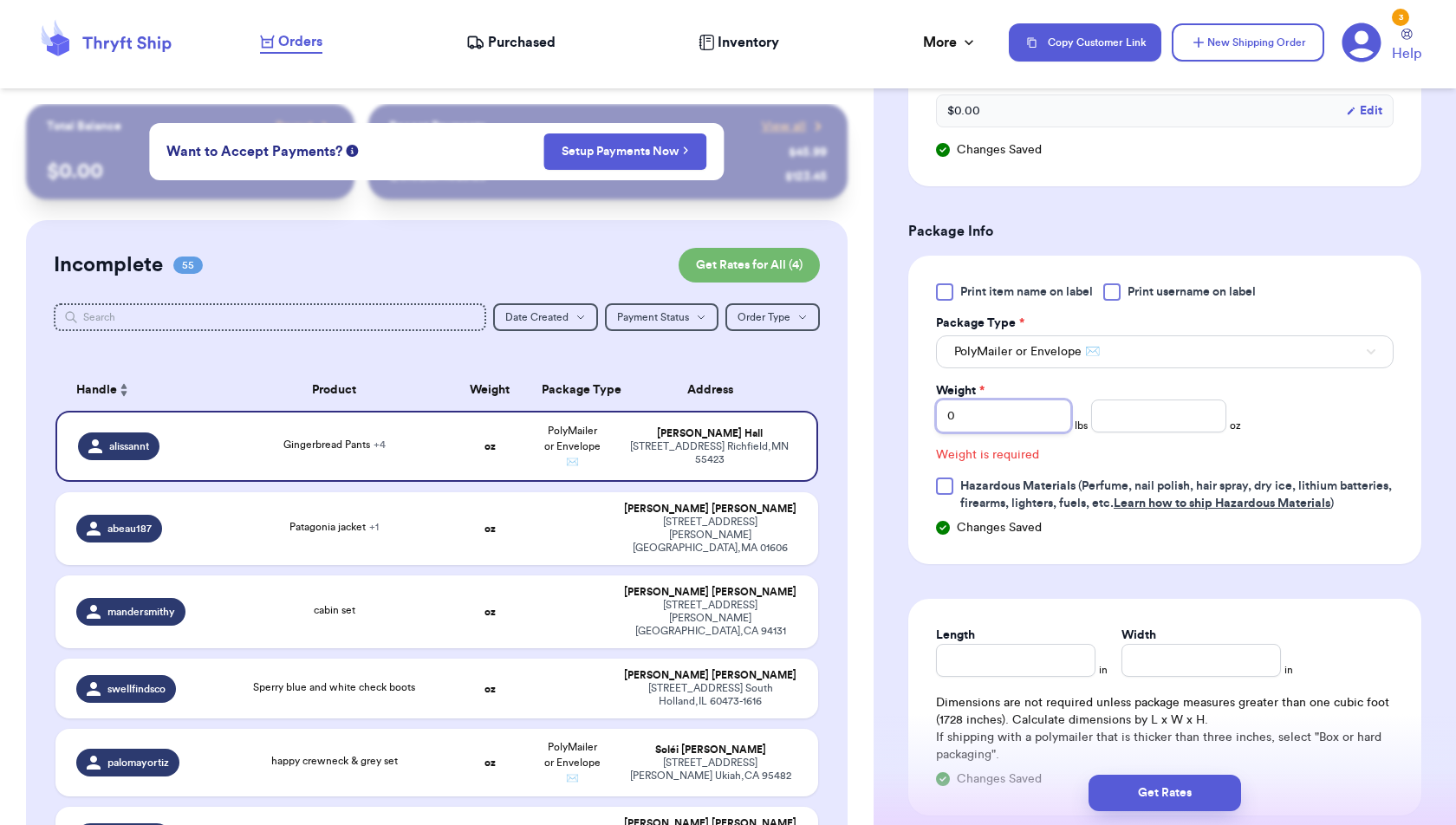
click at [990, 408] on input "0" at bounding box center [1004, 415] width 135 height 33
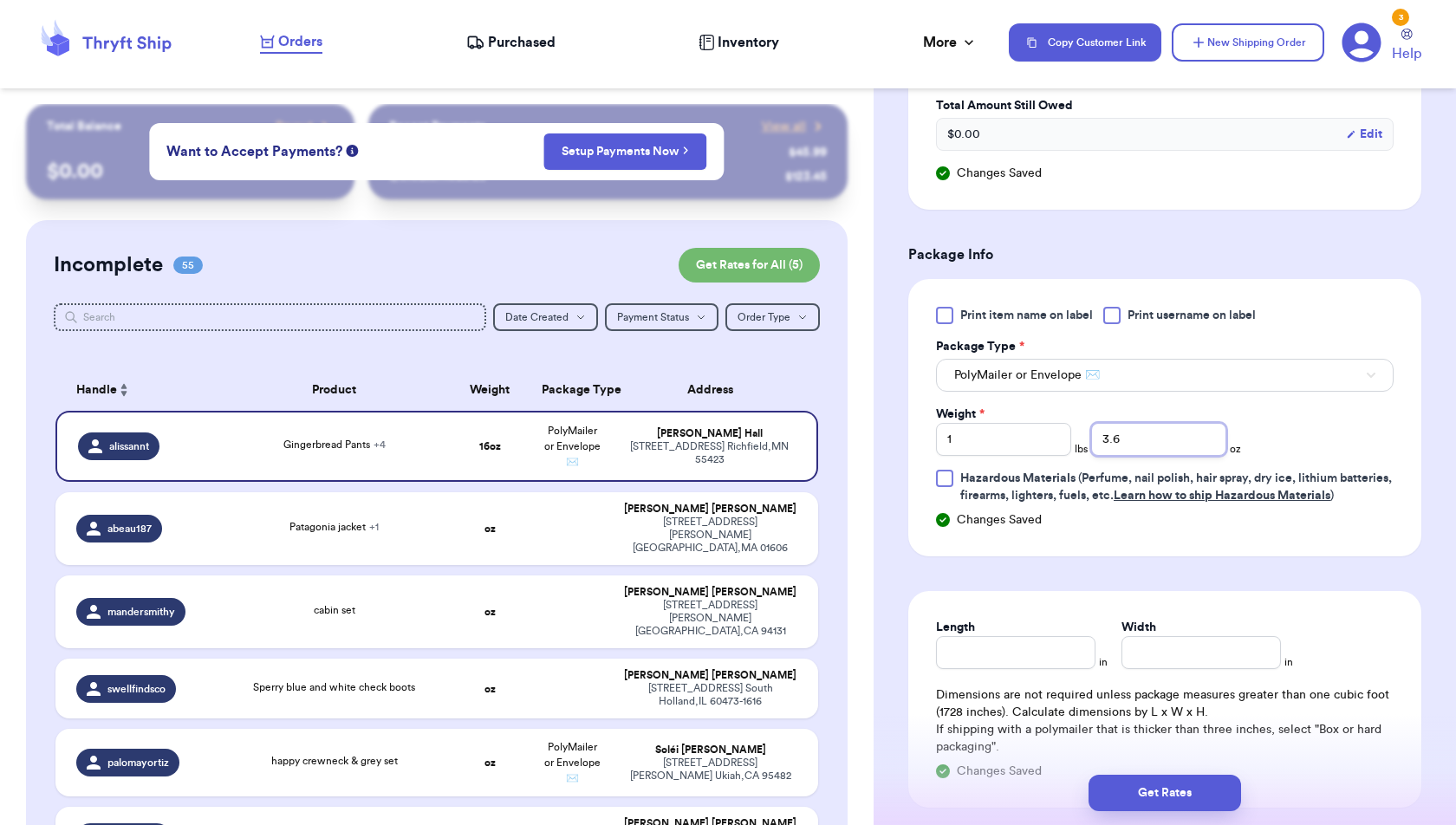
scroll to position [1040, 0]
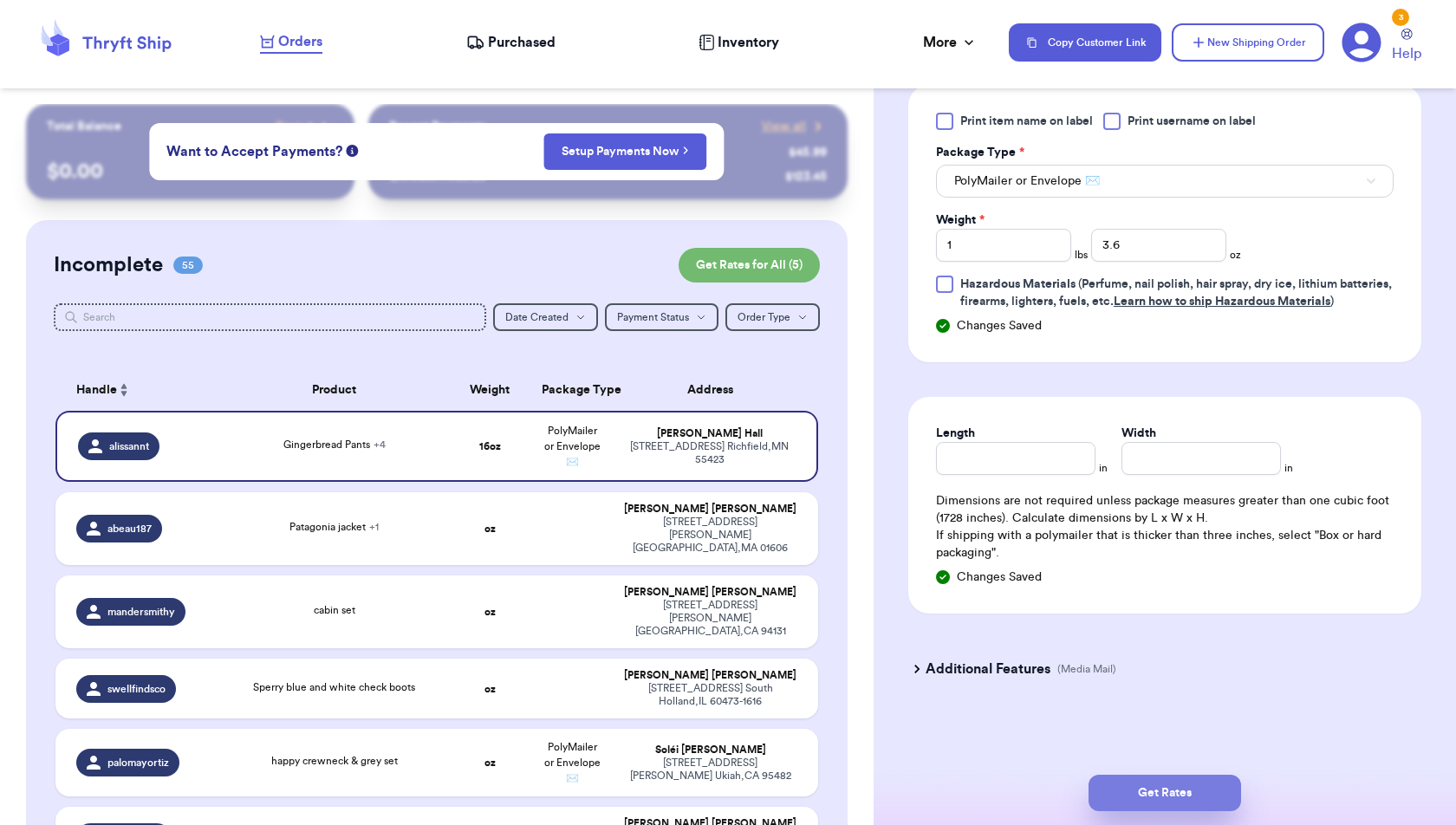
click at [1196, 792] on button "Get Rates" at bounding box center [1164, 792] width 152 height 36
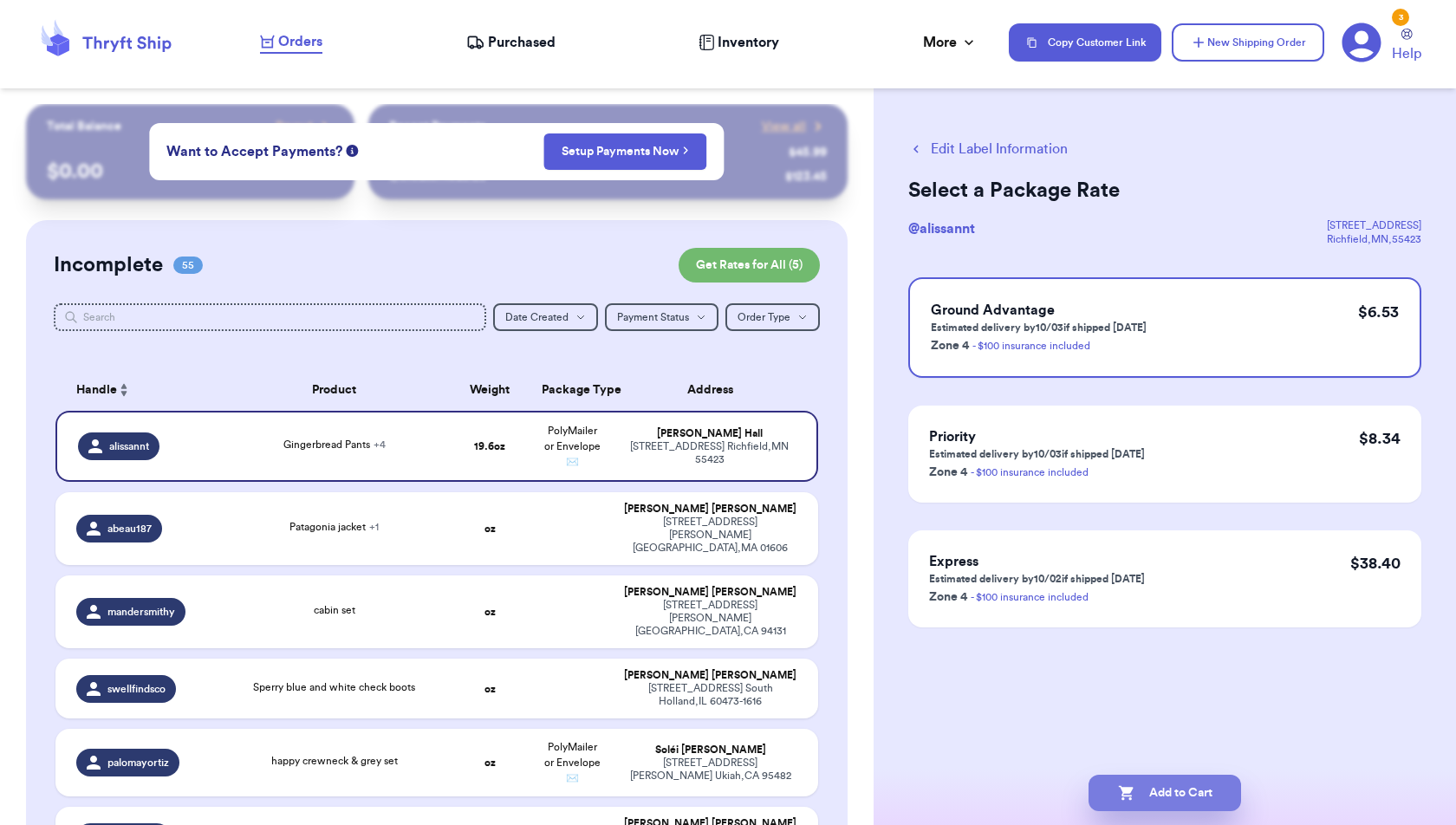
click at [1189, 795] on button "Add to Cart" at bounding box center [1164, 792] width 152 height 36
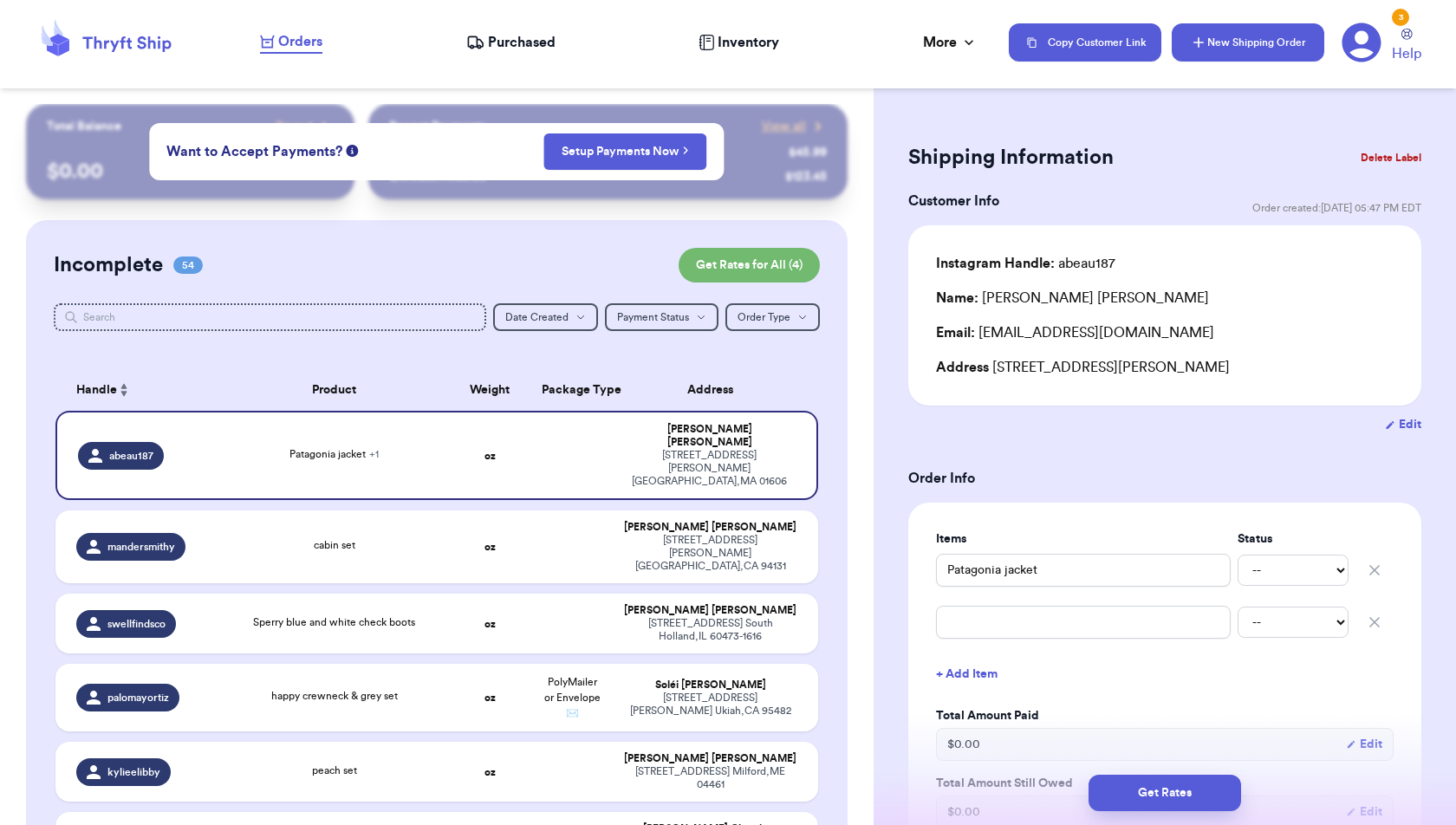
click at [1253, 40] on button "New Shipping Order" at bounding box center [1247, 42] width 152 height 38
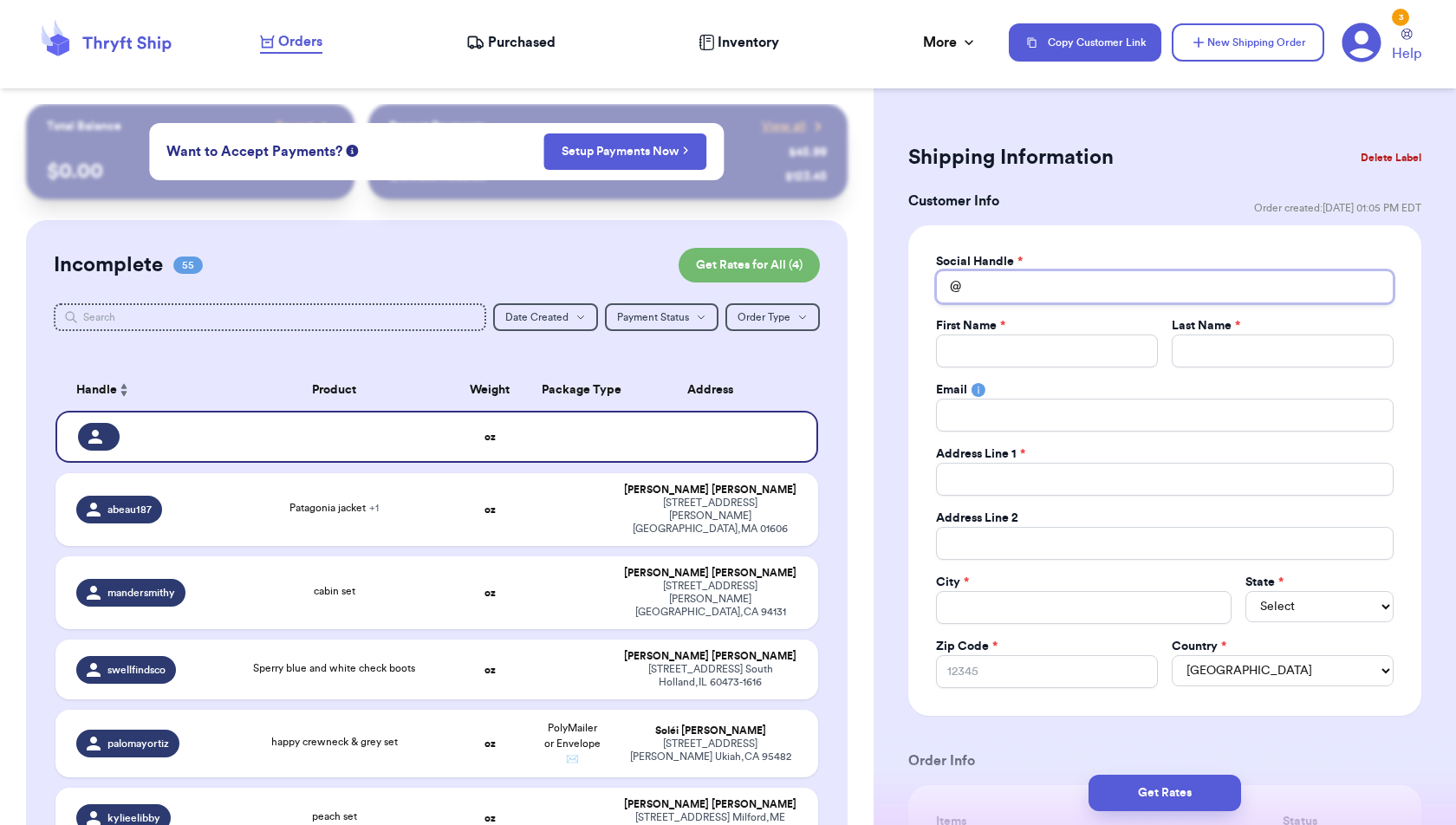
click at [1100, 284] on input "Total Amount Paid" at bounding box center [1165, 286] width 457 height 33
